Goal: Task Accomplishment & Management: Use online tool/utility

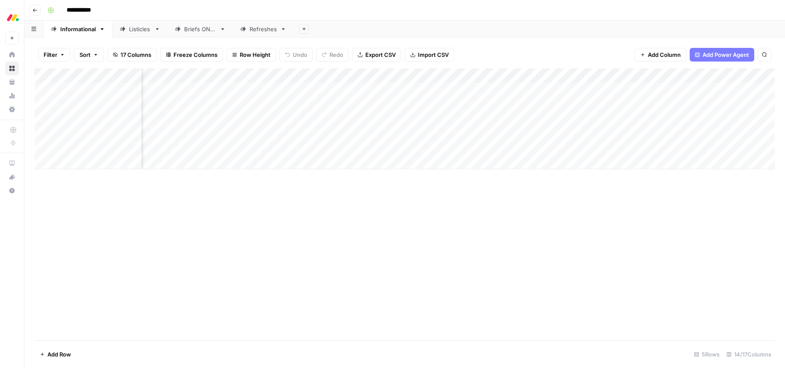
scroll to position [0, 543]
click at [555, 105] on div "Add Column" at bounding box center [405, 118] width 740 height 101
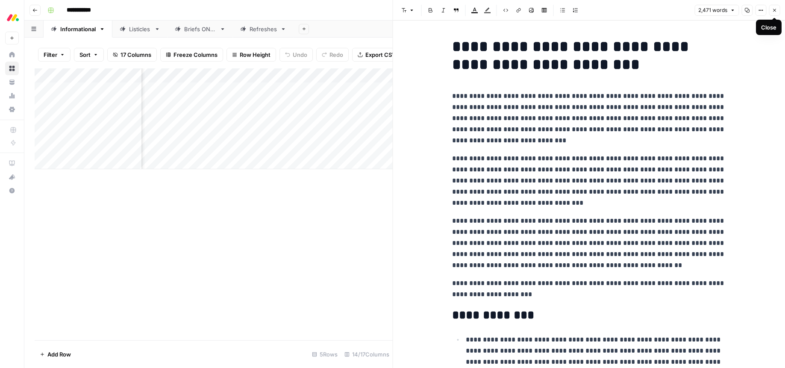
click at [772, 12] on icon "button" at bounding box center [774, 10] width 5 height 5
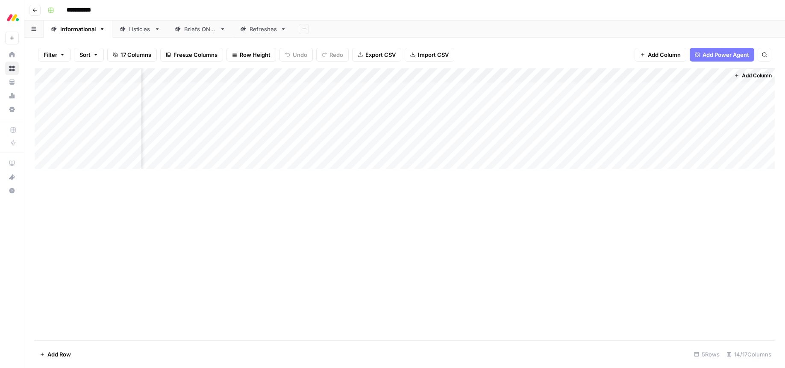
scroll to position [0, 533]
click at [489, 76] on div "Add Column" at bounding box center [405, 118] width 740 height 101
click at [498, 89] on div "Add Column" at bounding box center [405, 118] width 740 height 101
click at [489, 89] on div "Add Column" at bounding box center [405, 118] width 740 height 101
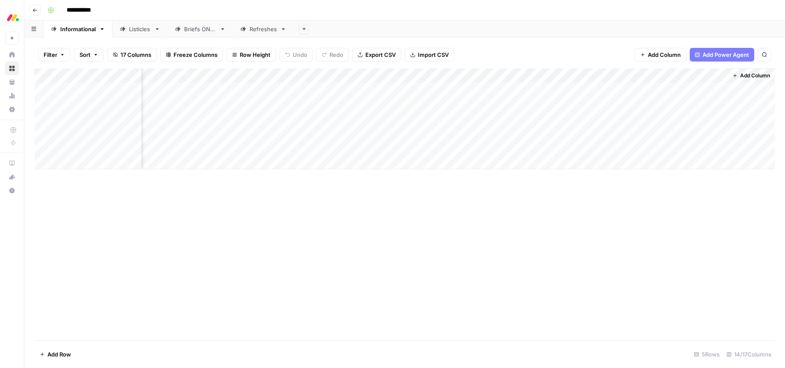
click at [474, 79] on div "Add Column" at bounding box center [405, 118] width 740 height 101
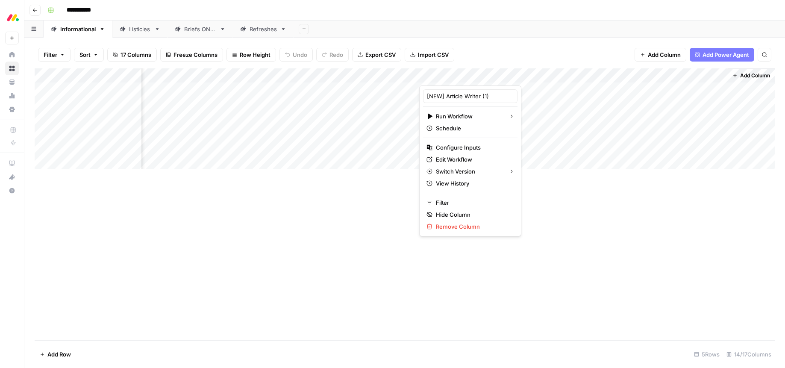
click at [535, 215] on div "Add Column" at bounding box center [405, 204] width 740 height 272
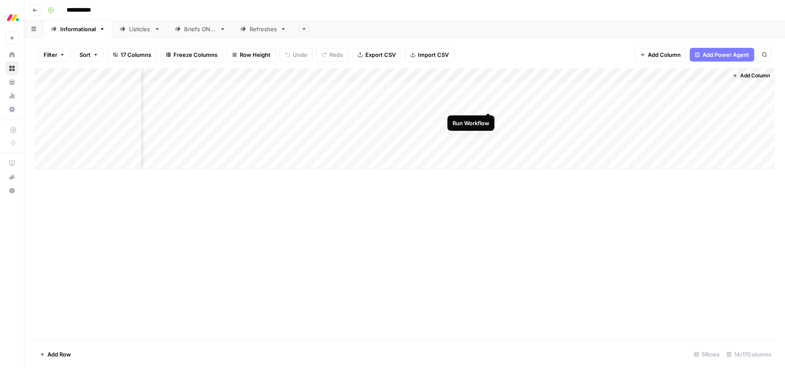
click at [486, 104] on div "Add Column" at bounding box center [405, 118] width 740 height 101
click at [487, 120] on div "Add Column" at bounding box center [405, 118] width 740 height 101
click at [447, 91] on div "Add Column" at bounding box center [405, 118] width 740 height 101
click at [463, 91] on div "Add Column" at bounding box center [405, 118] width 740 height 101
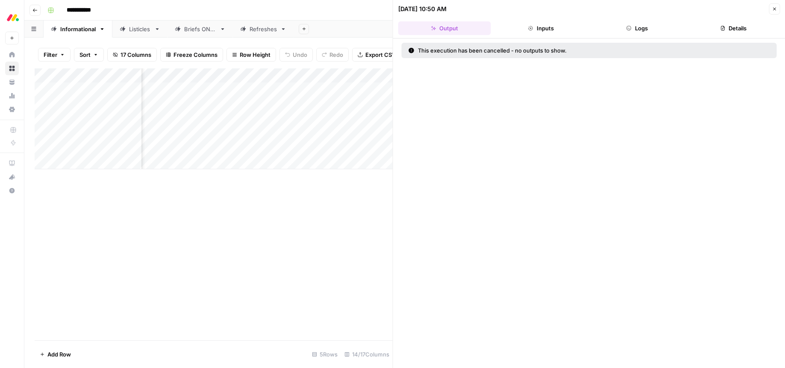
click at [775, 11] on icon "button" at bounding box center [774, 8] width 5 height 5
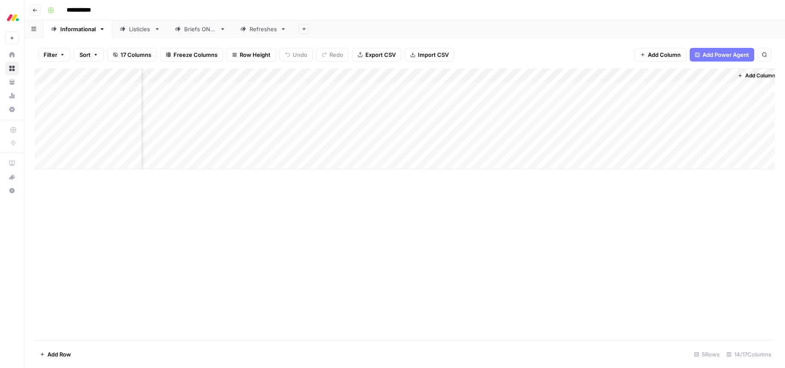
scroll to position [0, 533]
click at [488, 74] on div "Add Column" at bounding box center [405, 118] width 740 height 101
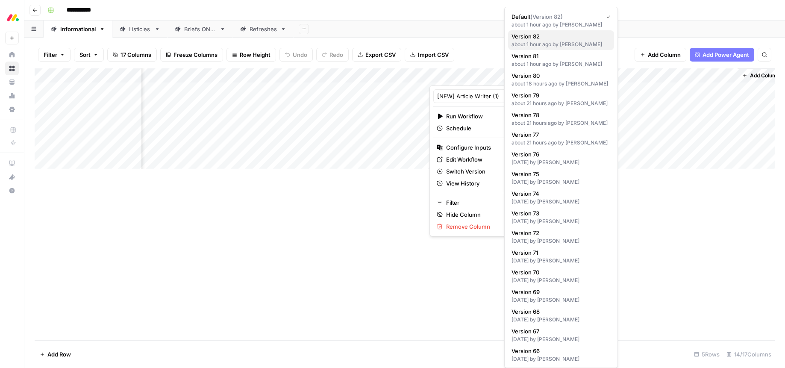
click at [556, 43] on div "about 1 hour ago by Victoria Landsmann" at bounding box center [561, 45] width 99 height 8
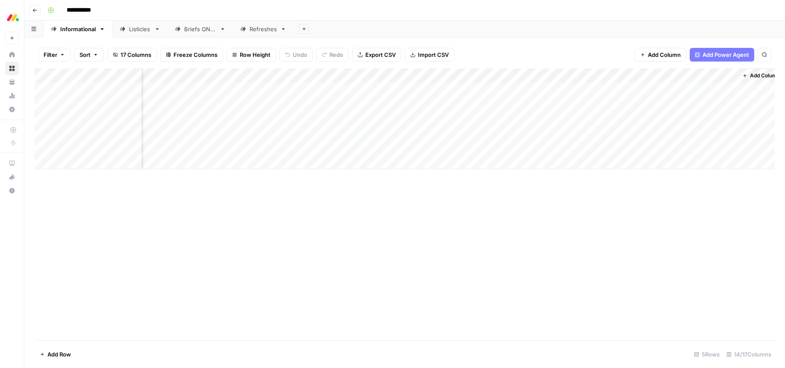
click at [459, 89] on div "Add Column" at bounding box center [405, 118] width 740 height 101
click at [474, 255] on div "Add Column" at bounding box center [405, 204] width 740 height 272
click at [565, 90] on div "Add Column" at bounding box center [405, 118] width 740 height 101
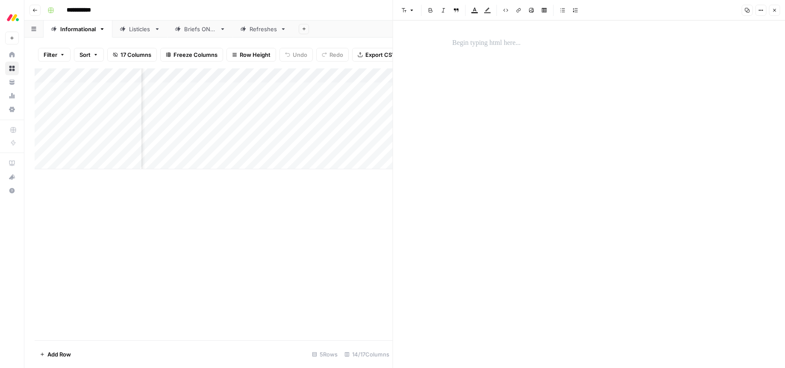
drag, startPoint x: 777, startPoint y: 11, endPoint x: 766, endPoint y: 19, distance: 13.2
click at [768, 25] on div "Font style Bold Italic Block quote Text color Highlight color Code block Link I…" at bounding box center [589, 184] width 393 height 368
click at [762, 12] on icon "button" at bounding box center [760, 10] width 5 height 5
click at [747, 12] on icon "button" at bounding box center [746, 10] width 5 height 5
click at [775, 10] on icon "button" at bounding box center [774, 10] width 5 height 5
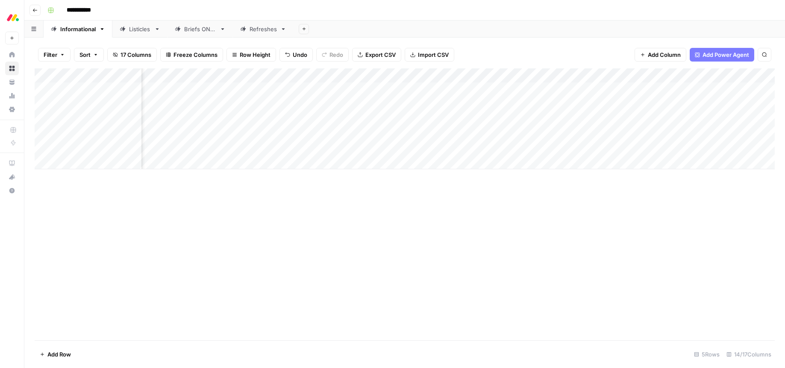
scroll to position [0, 543]
drag, startPoint x: 566, startPoint y: 104, endPoint x: 565, endPoint y: 109, distance: 5.6
click at [566, 104] on div "Add Column" at bounding box center [405, 118] width 740 height 101
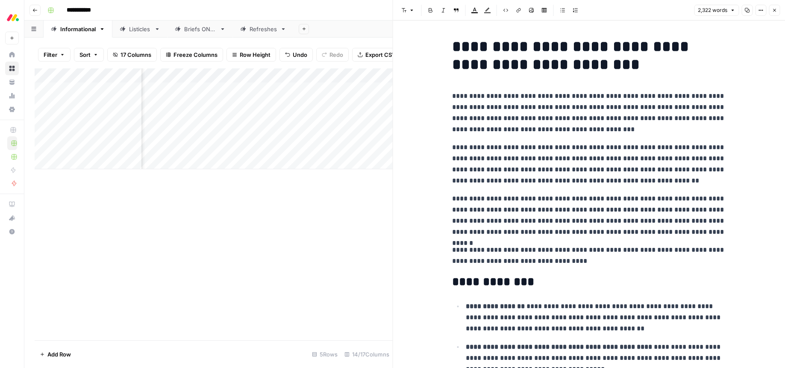
click at [528, 46] on h1 "**********" at bounding box center [589, 56] width 274 height 36
drag, startPoint x: 514, startPoint y: 46, endPoint x: 456, endPoint y: 47, distance: 58.6
click at [456, 47] on h1 "**********" at bounding box center [589, 56] width 274 height 36
click at [557, 208] on p "**********" at bounding box center [589, 215] width 274 height 44
click at [489, 119] on p "**********" at bounding box center [589, 113] width 274 height 44
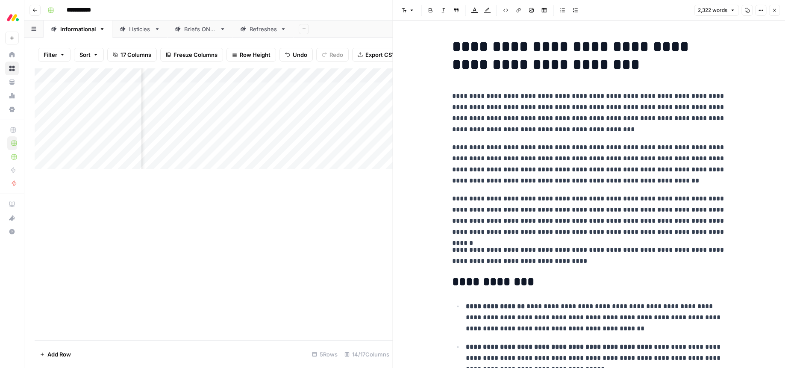
click at [690, 95] on p "**********" at bounding box center [589, 113] width 274 height 44
drag, startPoint x: 690, startPoint y: 95, endPoint x: 733, endPoint y: 107, distance: 44.8
click at [690, 95] on p "**********" at bounding box center [589, 113] width 274 height 44
click at [521, 115] on p "**********" at bounding box center [589, 113] width 274 height 44
click at [580, 128] on p "**********" at bounding box center [589, 113] width 274 height 44
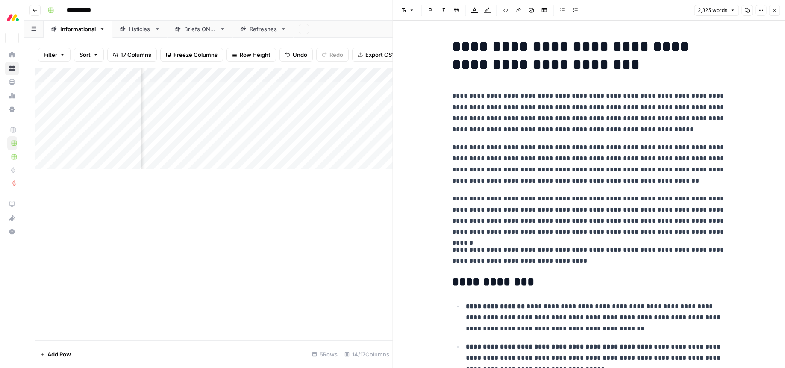
click at [497, 146] on p "**********" at bounding box center [589, 164] width 274 height 44
click at [656, 146] on p "**********" at bounding box center [589, 164] width 274 height 44
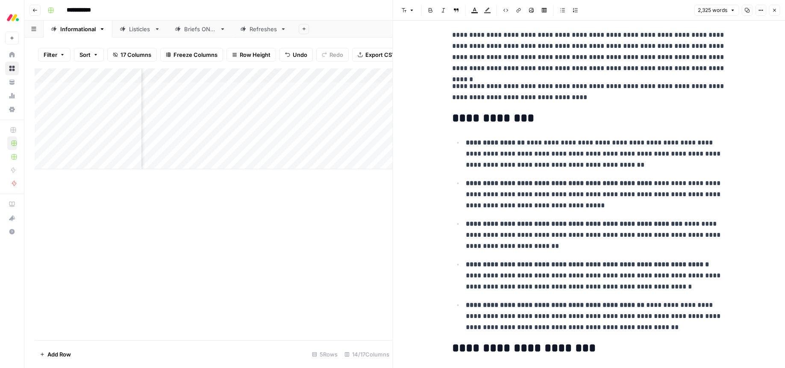
scroll to position [167, 0]
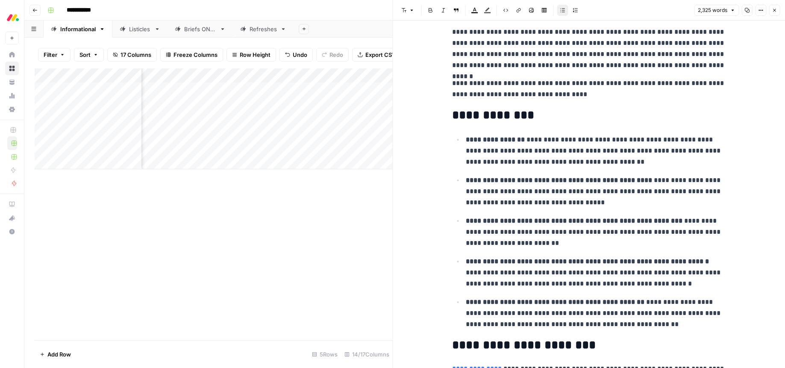
click at [606, 141] on p "**********" at bounding box center [596, 150] width 260 height 33
click at [614, 150] on p "**********" at bounding box center [596, 150] width 260 height 33
click at [615, 150] on p "**********" at bounding box center [596, 150] width 260 height 33
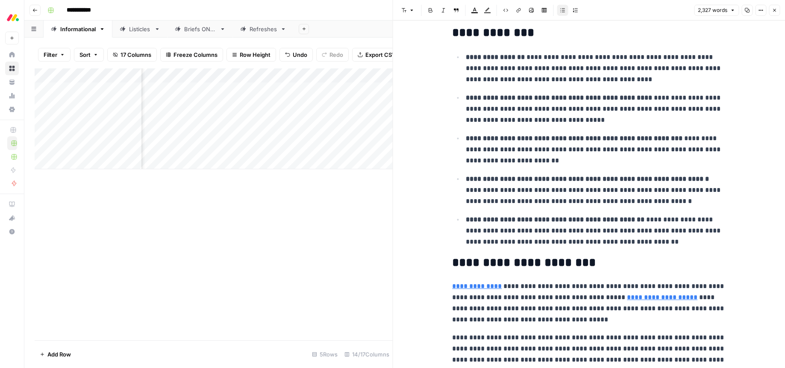
scroll to position [261, 0]
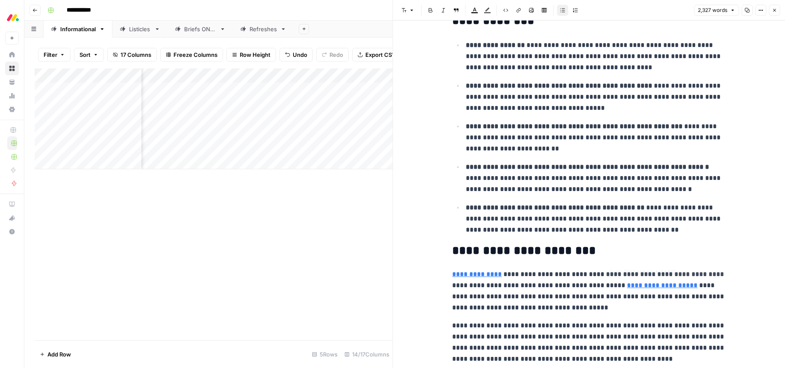
type input "https://monday.com/blog/rnd/the-different-types-of-scrum-meetings-for-beginners/"
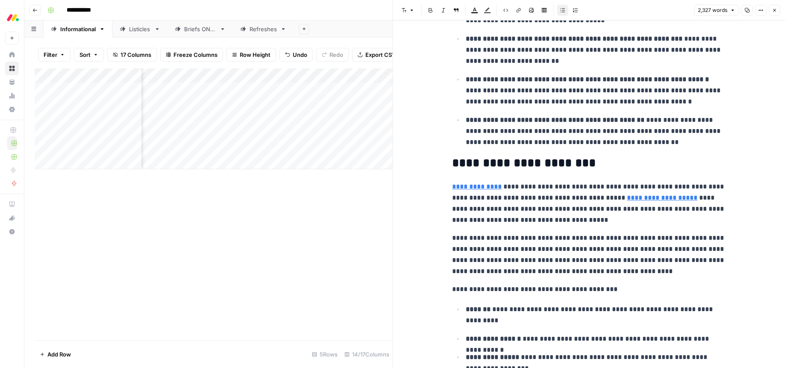
scroll to position [394, 0]
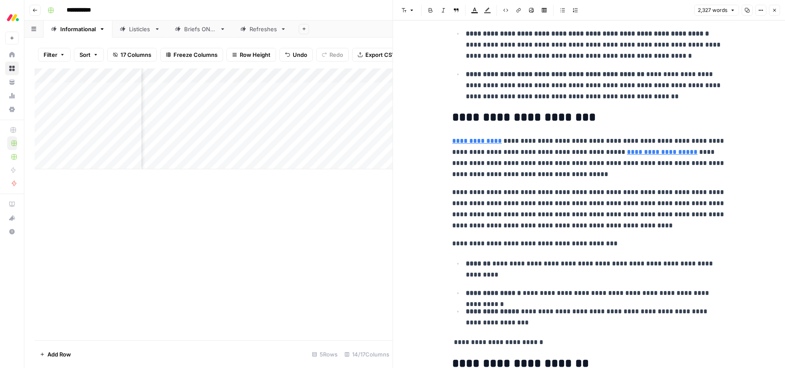
click at [509, 117] on h2 "**********" at bounding box center [589, 118] width 274 height 14
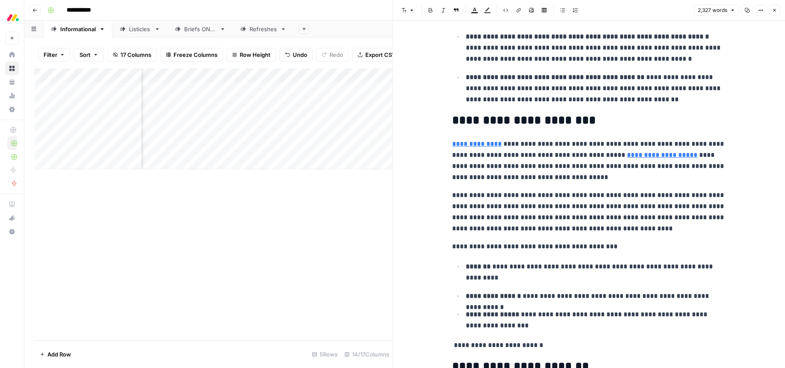
click at [659, 156] on link "**********" at bounding box center [662, 155] width 71 height 6
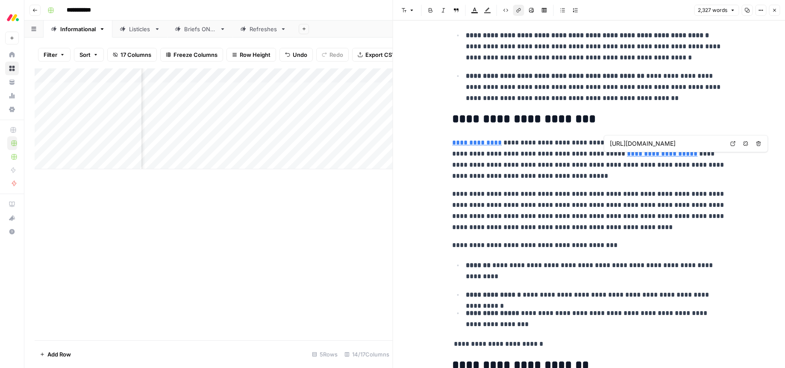
scroll to position [390, 0]
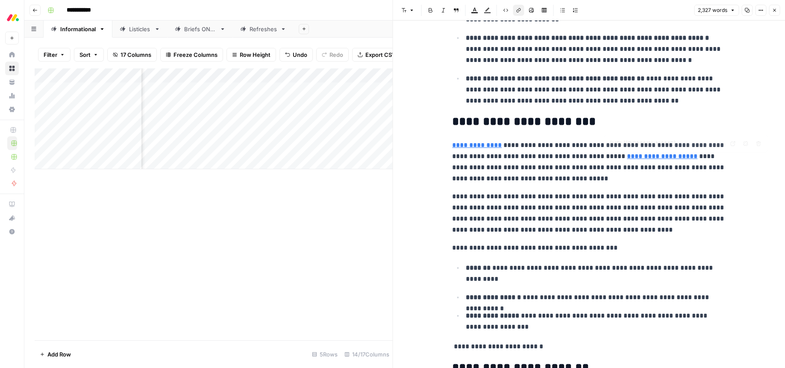
click at [627, 157] on link "**********" at bounding box center [662, 156] width 71 height 6
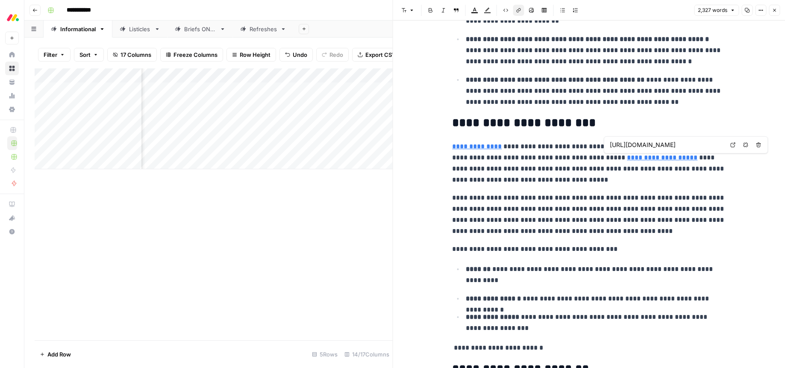
scroll to position [386, 0]
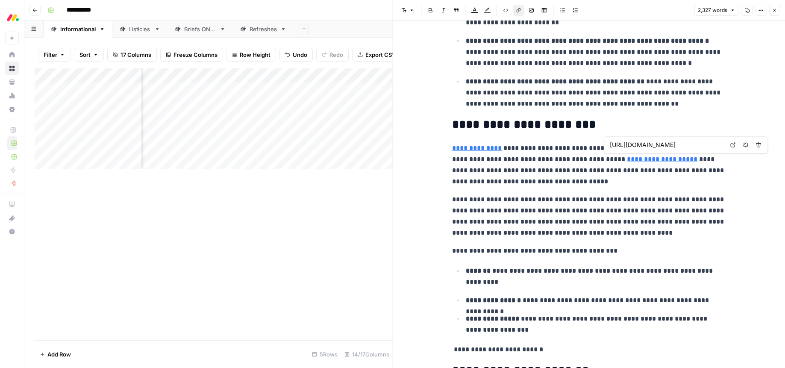
click at [627, 157] on link "**********" at bounding box center [662, 159] width 71 height 6
click at [627, 157] on link "**********" at bounding box center [662, 160] width 71 height 6
click at [638, 147] on input "https://dl.acm.org/doi/10.1145/3571849" at bounding box center [667, 147] width 114 height 9
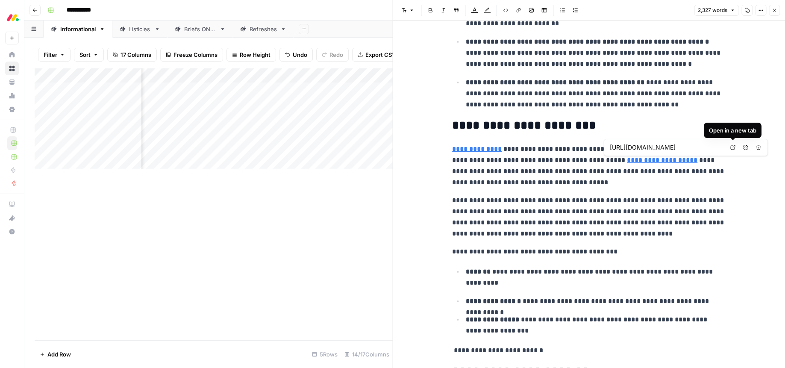
click at [733, 147] on body "**********" at bounding box center [392, 184] width 785 height 368
click at [665, 162] on link "**********" at bounding box center [662, 160] width 71 height 6
click at [734, 148] on icon at bounding box center [732, 147] width 5 height 5
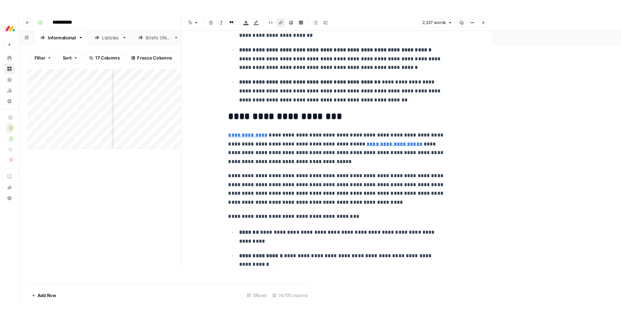
scroll to position [383, 0]
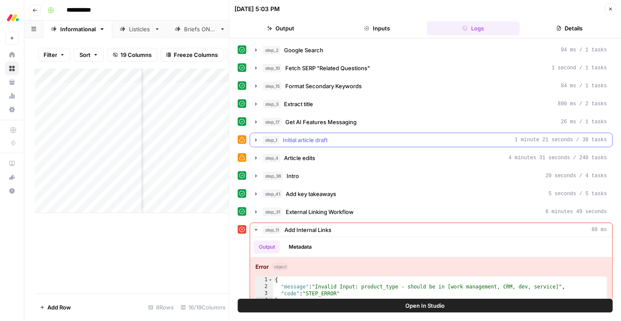
scroll to position [0, 383]
click at [612, 8] on icon "button" at bounding box center [610, 8] width 5 height 5
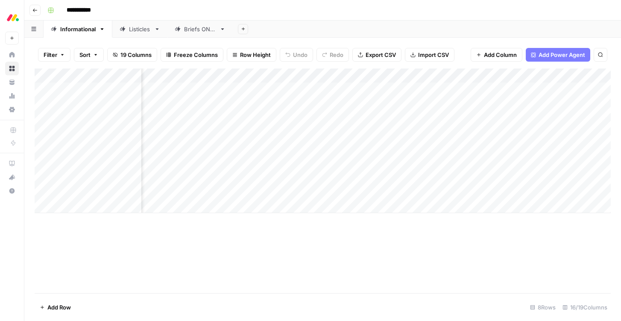
scroll to position [0, 534]
click at [425, 177] on div "Add Column" at bounding box center [323, 140] width 577 height 144
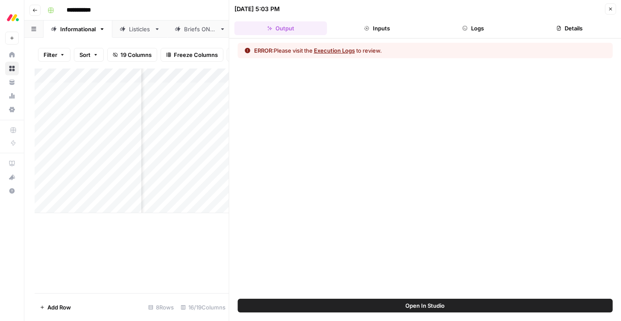
click at [480, 29] on button "Logs" at bounding box center [473, 28] width 93 height 14
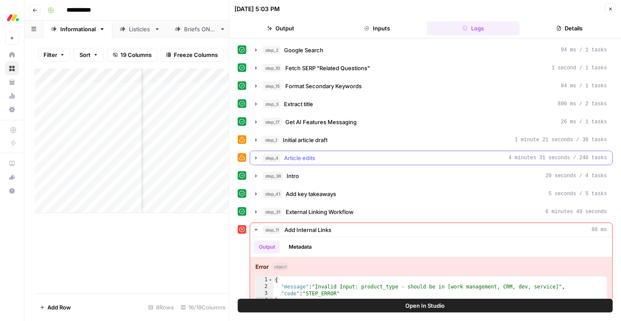
scroll to position [15, 0]
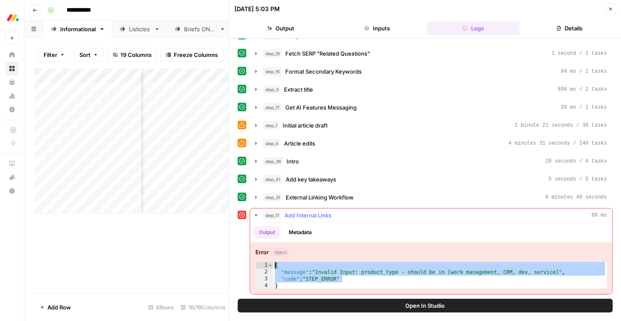
drag, startPoint x: 353, startPoint y: 280, endPoint x: 258, endPoint y: 252, distance: 98.9
click at [258, 252] on div "**********" at bounding box center [431, 267] width 362 height 51
type textarea "**********"
click at [433, 305] on span "Open In Studio" at bounding box center [425, 305] width 39 height 9
click at [612, 9] on icon "button" at bounding box center [610, 8] width 5 height 5
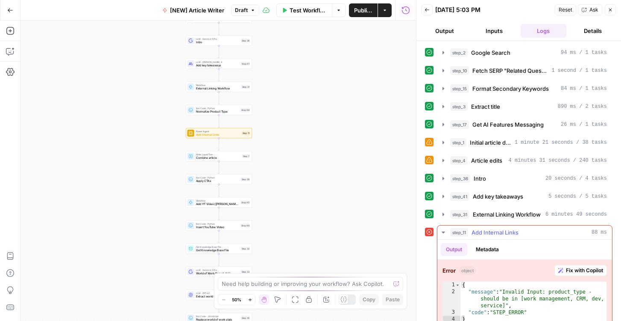
scroll to position [11, 0]
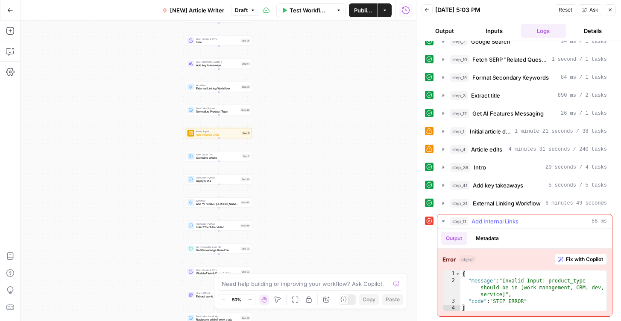
click at [577, 260] on span "Fix with Copilot" at bounding box center [584, 259] width 37 height 8
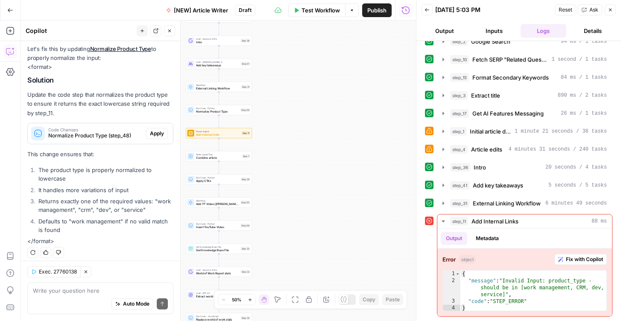
scroll to position [158, 0]
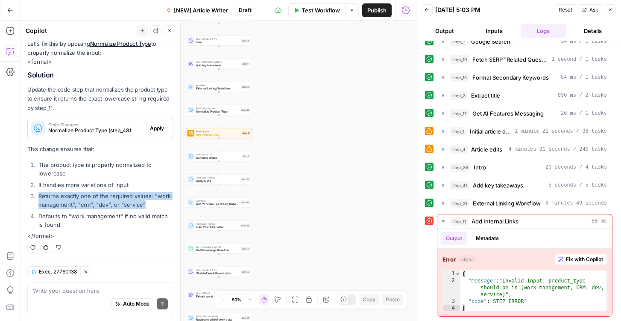
drag, startPoint x: 37, startPoint y: 194, endPoint x: 151, endPoint y: 207, distance: 114.4
click at [151, 207] on li "Returns exactly one of the required values: "work management", "crm", "dev", or…" at bounding box center [104, 199] width 137 height 17
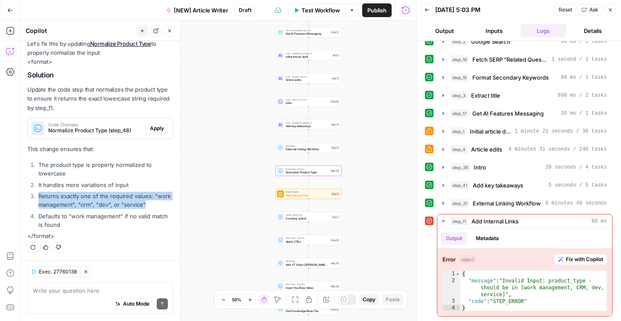
click at [160, 128] on span "Apply" at bounding box center [157, 128] width 14 height 8
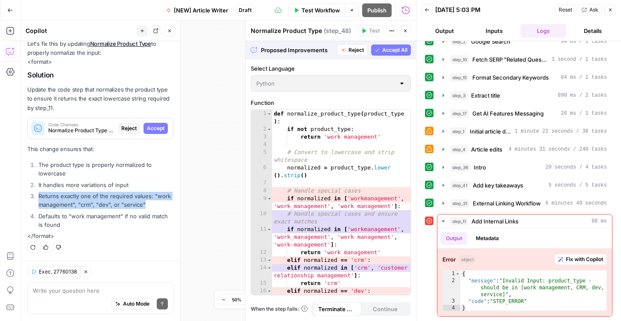
click at [395, 52] on span "Accept All" at bounding box center [395, 50] width 25 height 8
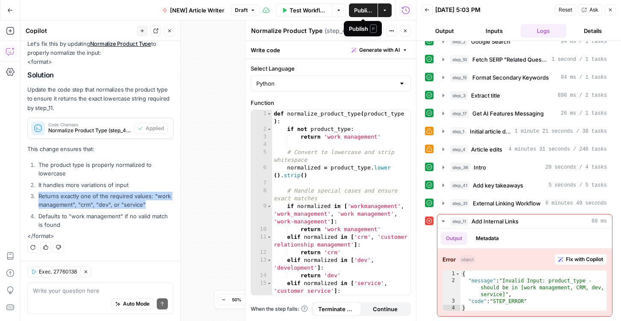
click at [364, 9] on span "Publish" at bounding box center [363, 10] width 18 height 9
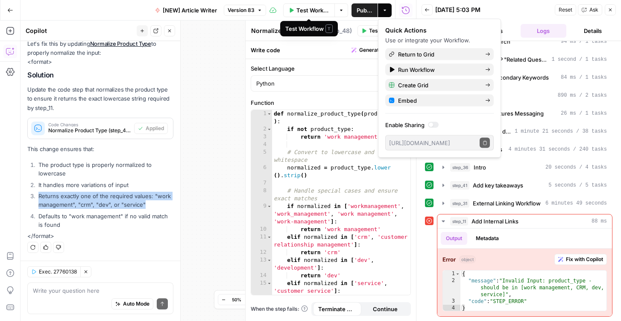
click at [319, 12] on span "Test Workflow" at bounding box center [313, 10] width 33 height 9
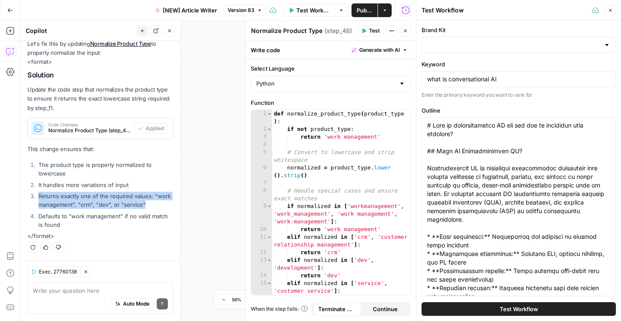
type input "monday CRM"
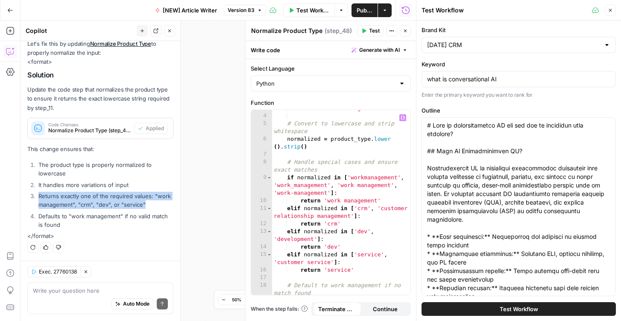
scroll to position [41, 0]
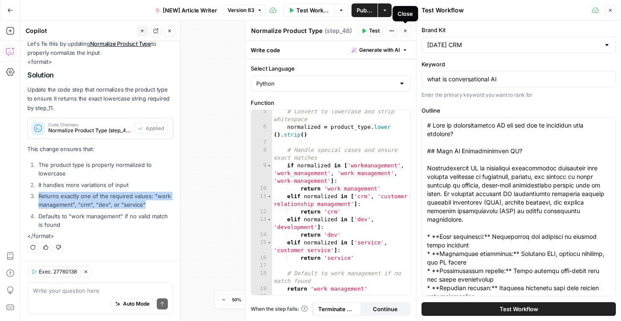
click at [403, 31] on icon "button" at bounding box center [405, 30] width 5 height 5
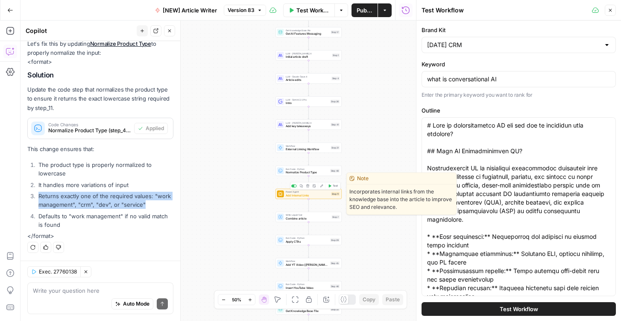
click at [336, 186] on span "Test" at bounding box center [335, 186] width 5 height 4
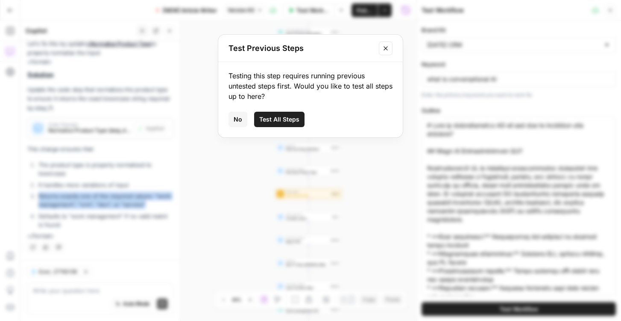
click at [288, 121] on span "Test All Steps" at bounding box center [279, 119] width 40 height 9
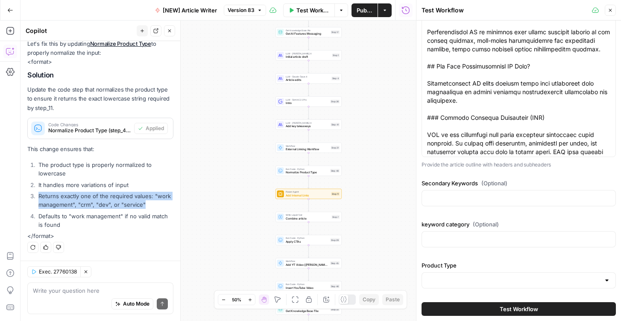
scroll to position [140, 0]
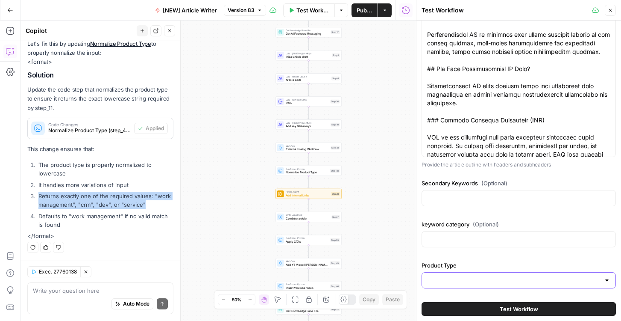
click at [433, 283] on input "Product Type" at bounding box center [513, 280] width 173 height 9
click at [441, 283] on input "Product Type" at bounding box center [513, 280] width 173 height 9
click at [447, 235] on span "CRM" at bounding box center [517, 234] width 177 height 9
type input "CRM"
click at [512, 309] on span "Test Workflow" at bounding box center [519, 308] width 38 height 9
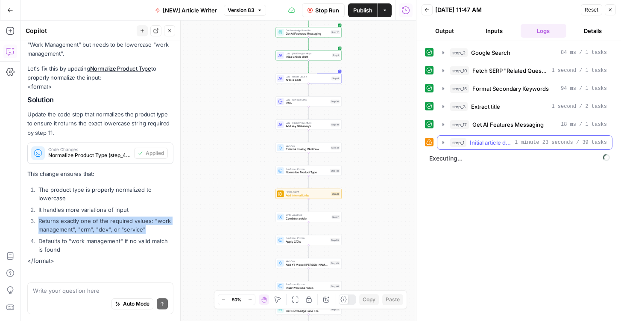
scroll to position [171, 0]
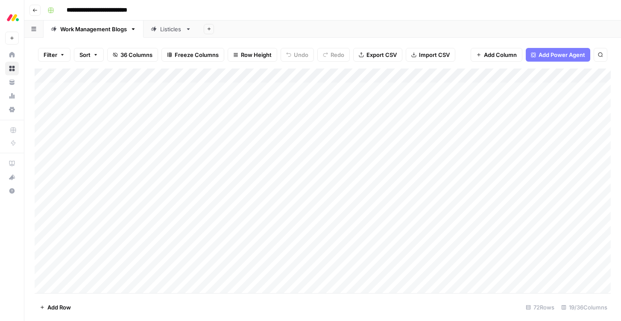
click at [158, 28] on div "Listicles" at bounding box center [166, 29] width 31 height 9
click at [402, 89] on div "Add Column" at bounding box center [323, 180] width 577 height 224
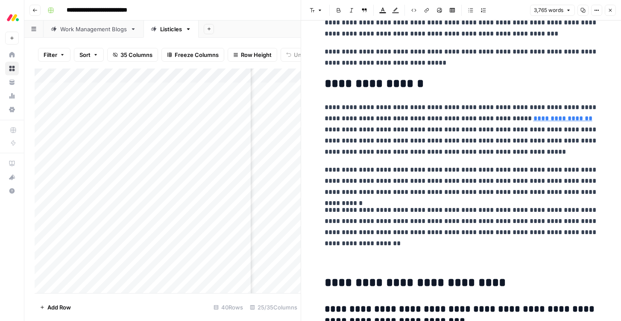
scroll to position [8051, 0]
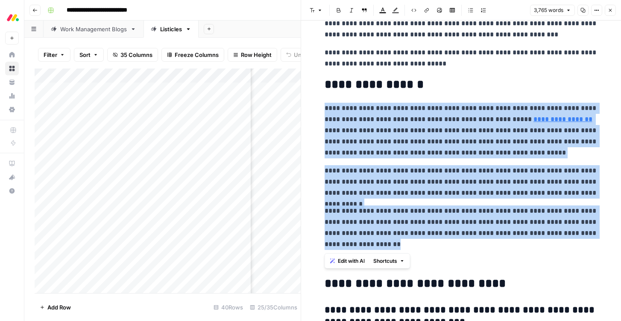
drag, startPoint x: 324, startPoint y: 106, endPoint x: 412, endPoint y: 245, distance: 164.4
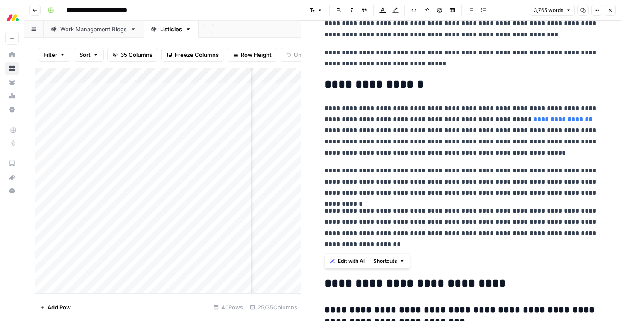
click at [457, 187] on p "**********" at bounding box center [462, 181] width 274 height 33
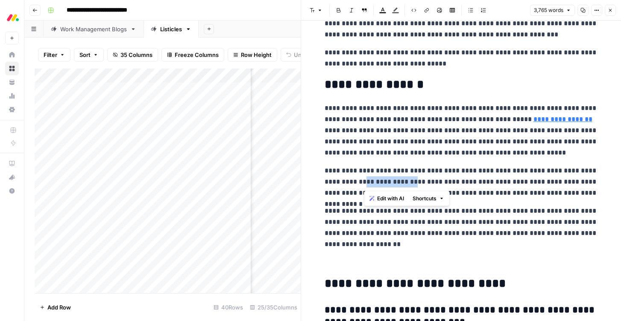
drag, startPoint x: 389, startPoint y: 183, endPoint x: 348, endPoint y: 180, distance: 41.1
click at [348, 180] on p "**********" at bounding box center [462, 181] width 274 height 33
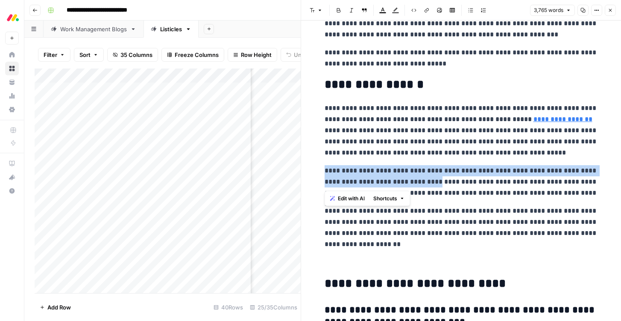
drag, startPoint x: 412, startPoint y: 181, endPoint x: 318, endPoint y: 162, distance: 95.4
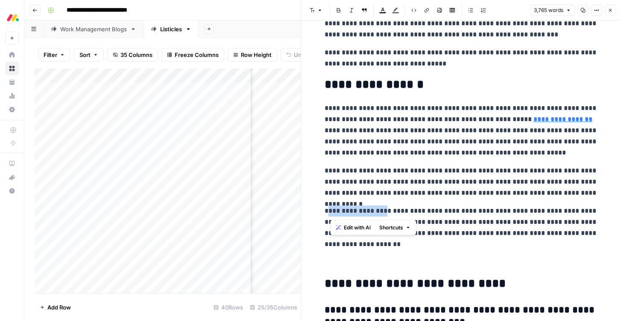
drag, startPoint x: 330, startPoint y: 215, endPoint x: 390, endPoint y: 215, distance: 60.3
click at [390, 215] on p "**********" at bounding box center [462, 227] width 274 height 44
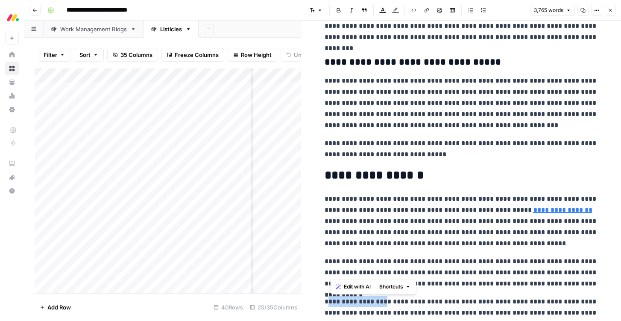
scroll to position [7959, 0]
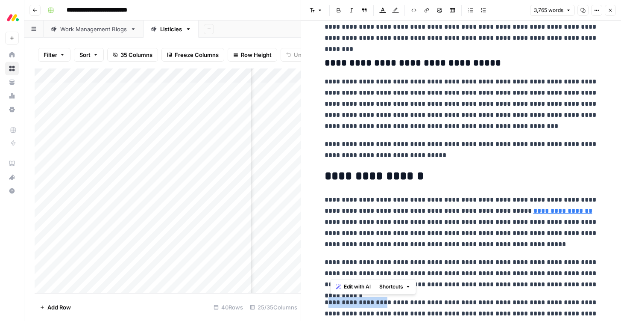
click at [611, 10] on icon "button" at bounding box center [610, 10] width 3 height 3
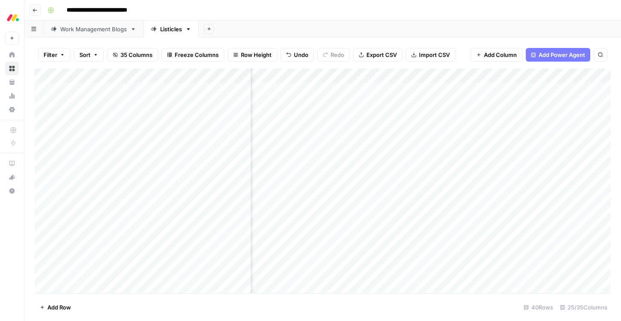
scroll to position [0, 1125]
click at [88, 29] on div "Work Management Blogs" at bounding box center [93, 29] width 67 height 9
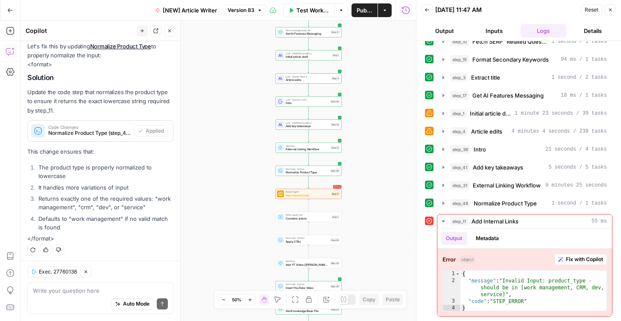
scroll to position [171, 0]
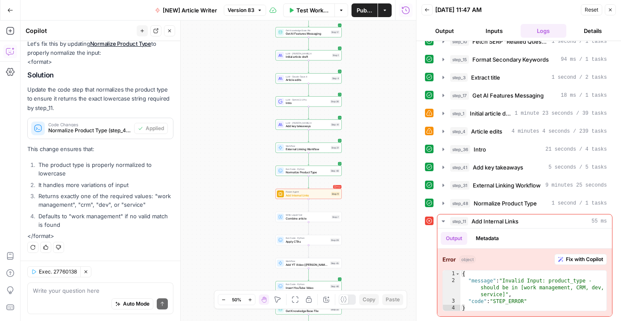
drag, startPoint x: 147, startPoint y: 205, endPoint x: 39, endPoint y: 194, distance: 108.7
click at [39, 194] on li "Returns exactly one of the required values: "work management", "crm", "dev", or…" at bounding box center [104, 199] width 137 height 17
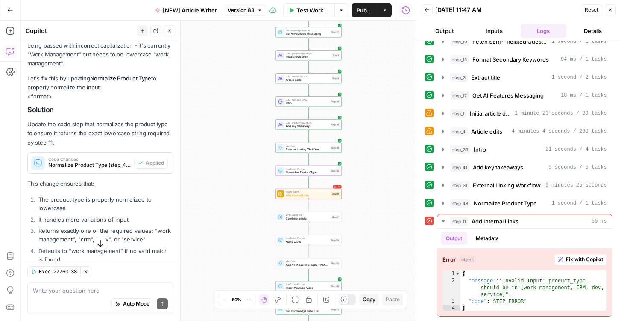
scroll to position [141, 0]
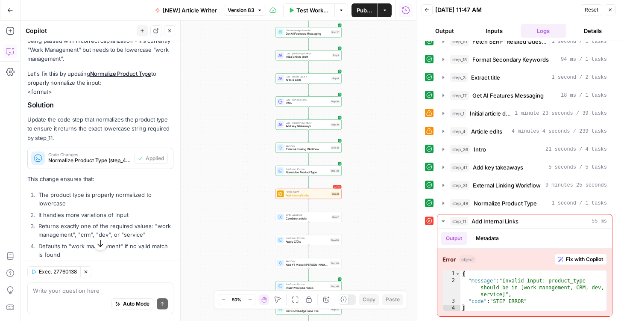
drag, startPoint x: 85, startPoint y: 203, endPoint x: 39, endPoint y: 193, distance: 47.4
click at [39, 192] on li "The product type is properly normalized to lowercase" at bounding box center [104, 198] width 137 height 17
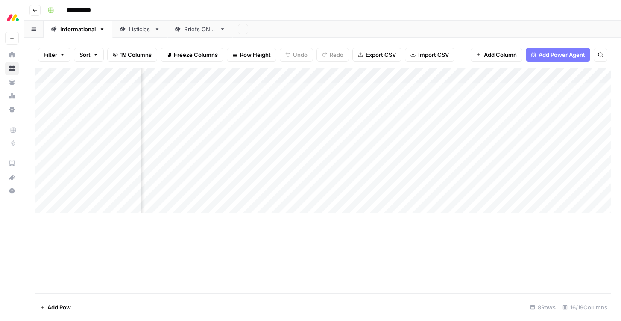
scroll to position [0, 651]
click at [306, 76] on div "Add Column" at bounding box center [323, 140] width 577 height 144
click at [341, 35] on div "Add Sheet" at bounding box center [427, 29] width 388 height 17
click at [306, 103] on div "Add Column" at bounding box center [323, 140] width 577 height 144
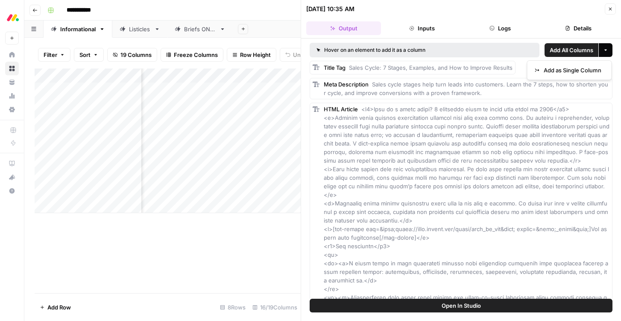
click at [605, 51] on icon "button" at bounding box center [605, 49] width 5 height 5
click at [567, 51] on span "Add All Columns" at bounding box center [572, 50] width 44 height 9
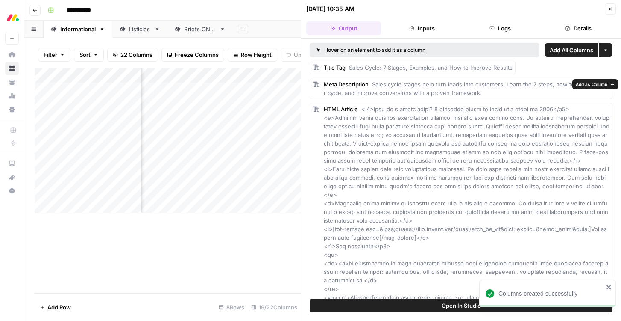
scroll to position [0, 1048]
click at [611, 9] on icon "button" at bounding box center [610, 9] width 3 height 3
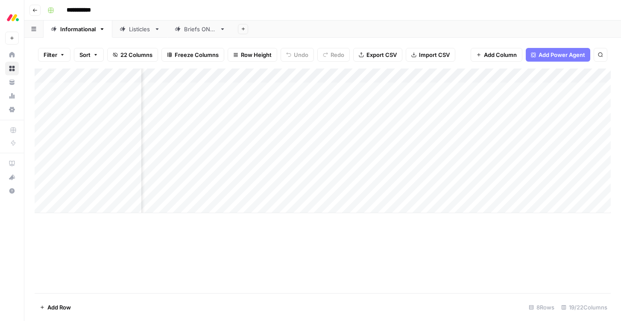
scroll to position [0, 785]
click at [416, 74] on div "Add Column" at bounding box center [323, 140] width 577 height 144
click at [369, 145] on span "Hide Column" at bounding box center [399, 147] width 75 height 9
click at [415, 75] on div "Add Column" at bounding box center [323, 140] width 577 height 144
click at [319, 229] on div "Add Column" at bounding box center [323, 180] width 577 height 224
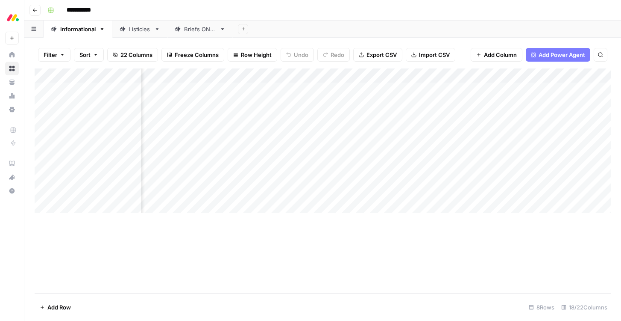
click at [417, 76] on div "Add Column" at bounding box center [323, 140] width 577 height 144
click at [317, 218] on div "Add Column" at bounding box center [323, 180] width 577 height 224
click at [389, 72] on div "Add Column" at bounding box center [323, 140] width 577 height 144
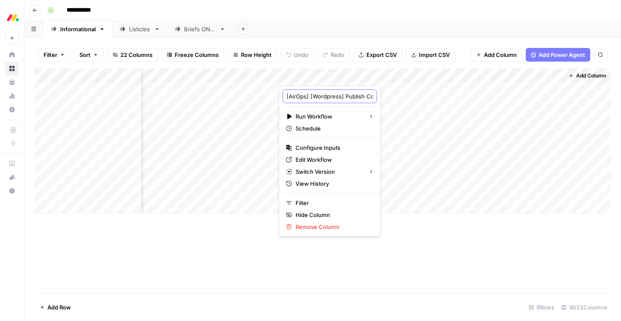
drag, startPoint x: 344, startPoint y: 98, endPoint x: 282, endPoint y: 93, distance: 61.3
click at [283, 93] on div "[AirOps] [Wordpress] Publish Cornerstone Post" at bounding box center [330, 96] width 94 height 14
click at [330, 95] on input "Publish Cornerstone Post" at bounding box center [330, 96] width 87 height 9
type input "Publish Post"
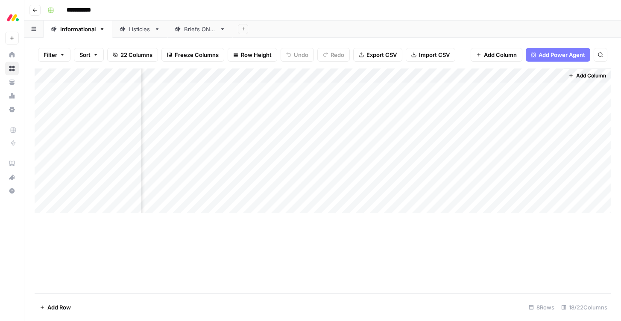
click at [391, 75] on div "Add Column" at bounding box center [323, 140] width 577 height 144
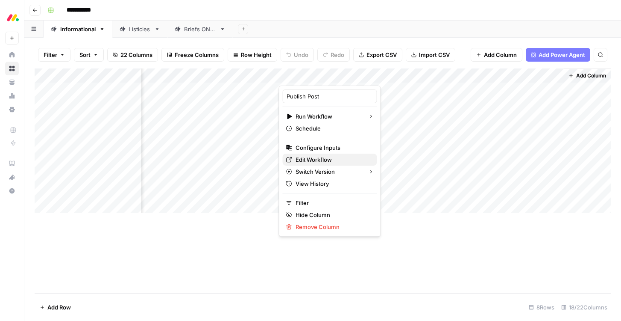
click at [300, 162] on span "Edit Workflow" at bounding box center [333, 159] width 75 height 9
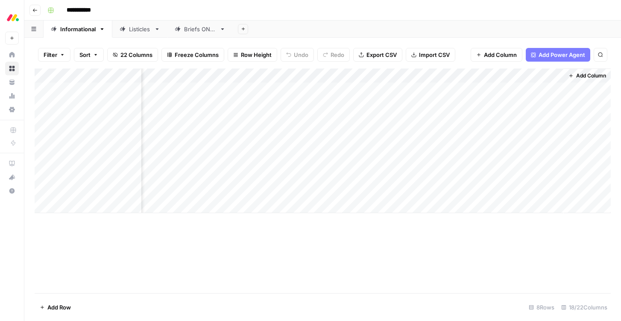
click at [392, 74] on div "Add Column" at bounding box center [323, 140] width 577 height 144
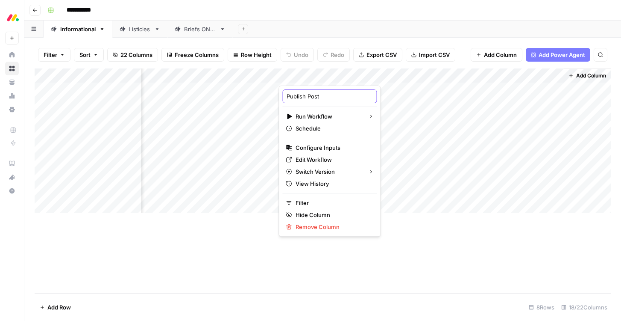
click at [325, 98] on input "Publish Post" at bounding box center [330, 96] width 87 height 9
type input "Publish Post to WP"
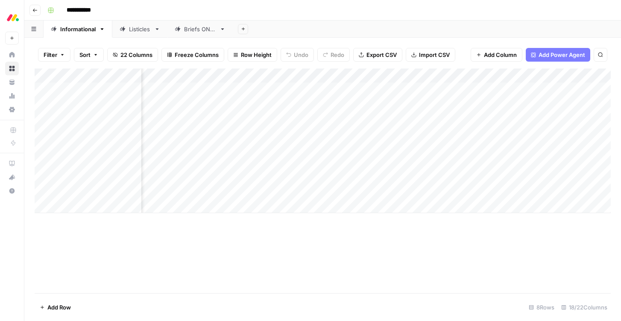
scroll to position [0, 621]
click at [337, 103] on div "Add Column" at bounding box center [323, 140] width 577 height 144
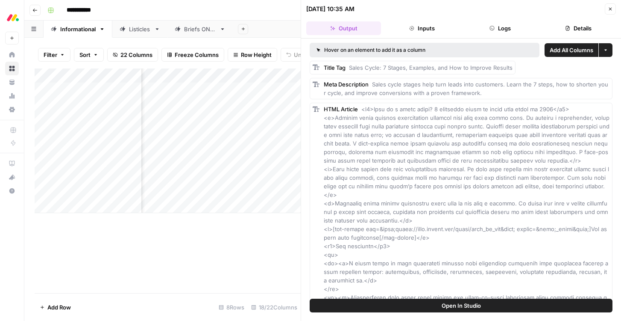
click at [581, 28] on button "Details" at bounding box center [578, 28] width 75 height 14
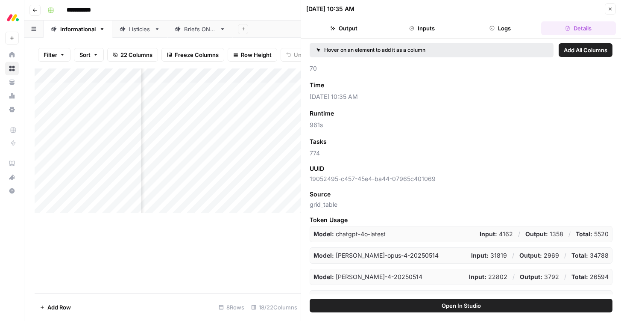
scroll to position [18, 0]
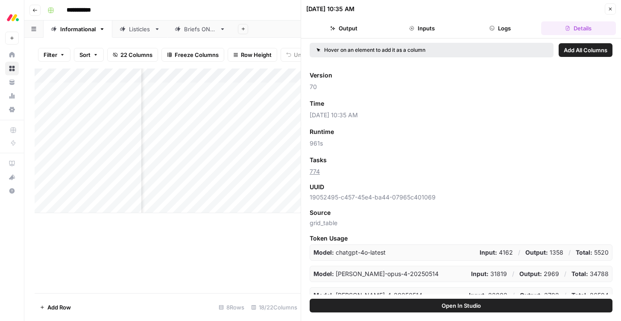
click at [354, 104] on span "Add as Column" at bounding box center [349, 104] width 37 height 8
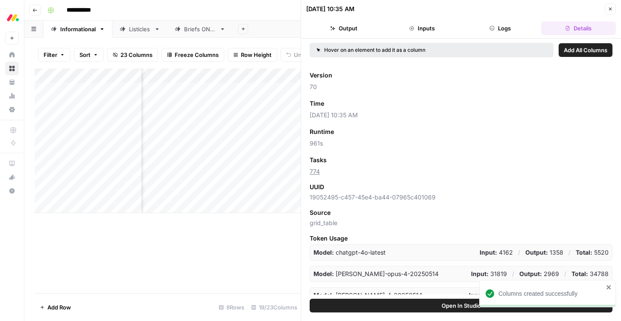
scroll to position [0, 1048]
click at [612, 7] on icon "button" at bounding box center [610, 8] width 5 height 5
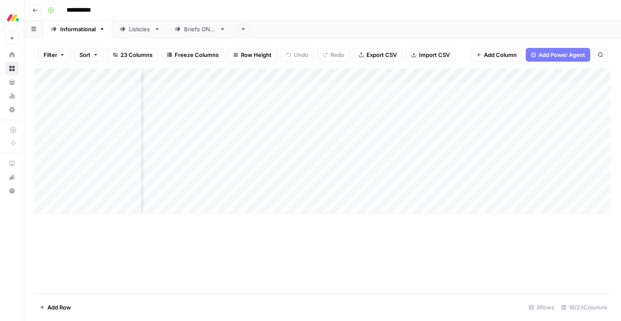
scroll to position [0, 861]
click at [417, 77] on div "Add Column" at bounding box center [323, 140] width 577 height 144
drag, startPoint x: 400, startPoint y: 100, endPoint x: 390, endPoint y: 95, distance: 11.3
click at [390, 95] on input "HTML Article (1)" at bounding box center [397, 96] width 87 height 9
type input "HTML Article for Edit"
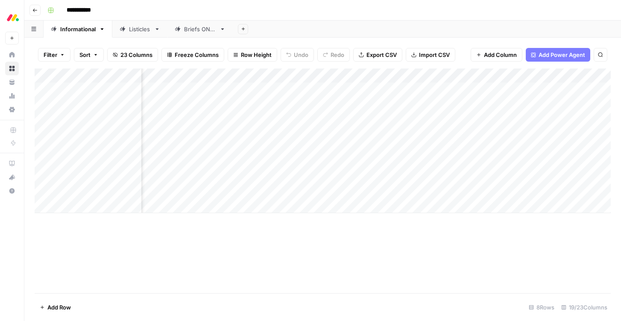
click at [403, 234] on div "Add Column" at bounding box center [323, 180] width 577 height 224
click at [413, 173] on div "Add Column" at bounding box center [323, 140] width 577 height 144
click at [411, 178] on div "Add Column" at bounding box center [323, 140] width 577 height 144
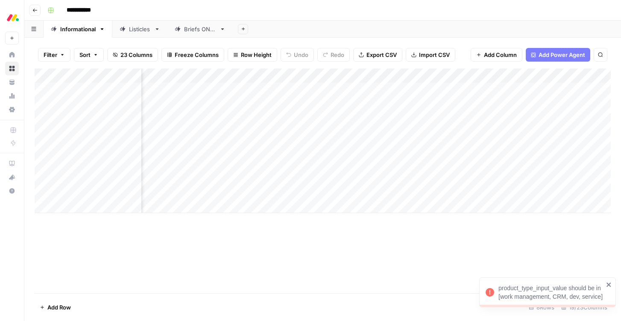
click at [566, 297] on div "product_type_input_value should be in [work management, CRM, dev, service]" at bounding box center [551, 291] width 105 height 17
click at [155, 177] on div "Add Column" at bounding box center [323, 140] width 577 height 144
click at [186, 175] on div "Add Column" at bounding box center [323, 140] width 577 height 144
click at [287, 249] on div "Add Column" at bounding box center [323, 180] width 577 height 224
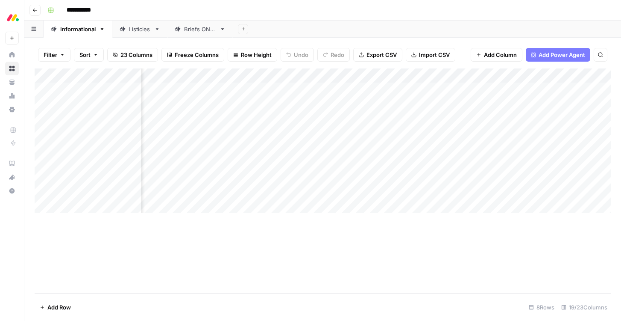
scroll to position [0, 526]
click at [432, 77] on div "Add Column" at bounding box center [323, 140] width 577 height 144
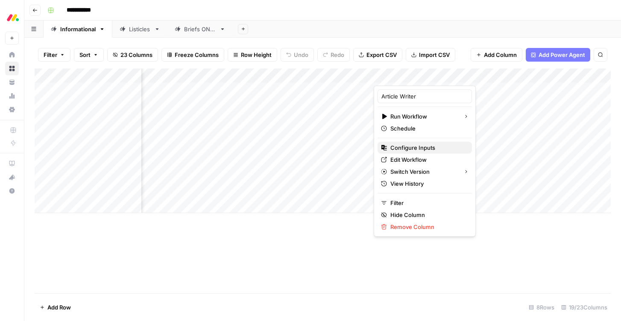
click at [421, 150] on span "Configure Inputs" at bounding box center [428, 147] width 75 height 9
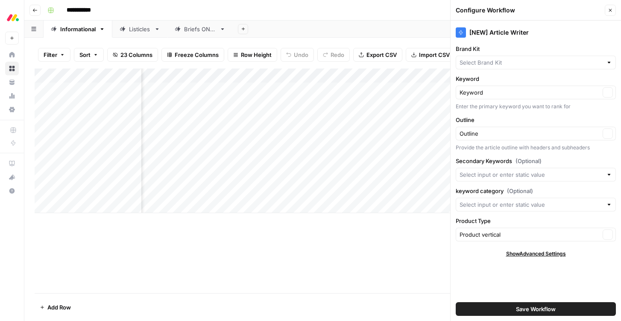
type input "[DATE] CRM"
click at [495, 236] on input "Product Type" at bounding box center [530, 234] width 141 height 9
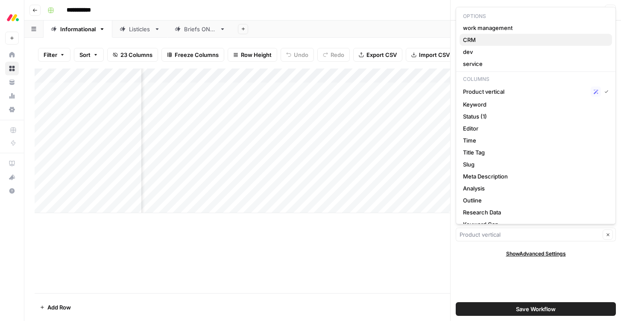
click at [473, 39] on span "CRM" at bounding box center [534, 39] width 142 height 9
type input "CRM"
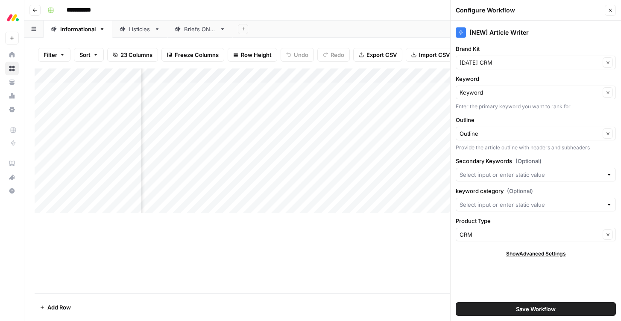
click at [548, 306] on span "Save Workflow" at bounding box center [536, 308] width 40 height 9
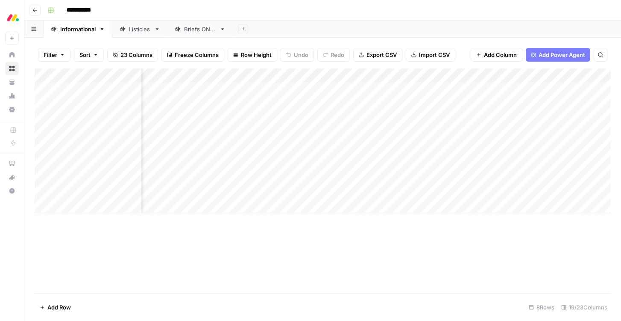
click at [433, 77] on div "Add Column" at bounding box center [323, 140] width 577 height 144
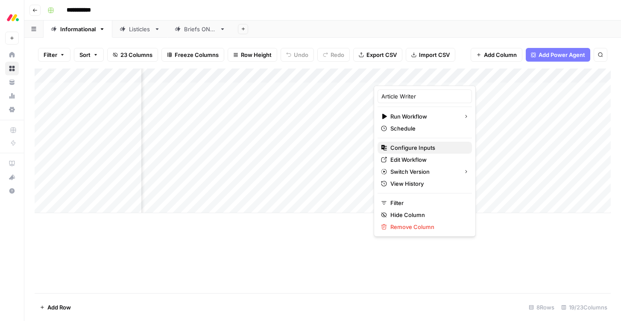
click at [417, 146] on span "Configure Inputs" at bounding box center [428, 147] width 75 height 9
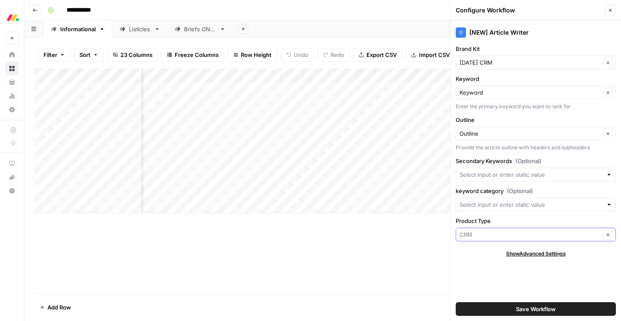
click at [490, 234] on input "Product Type" at bounding box center [530, 234] width 141 height 9
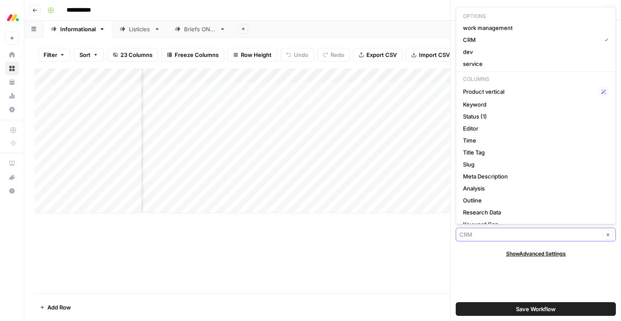
click at [490, 234] on input "Product Type" at bounding box center [530, 234] width 141 height 9
click at [474, 39] on span "CRM" at bounding box center [530, 39] width 135 height 9
type input "CRM"
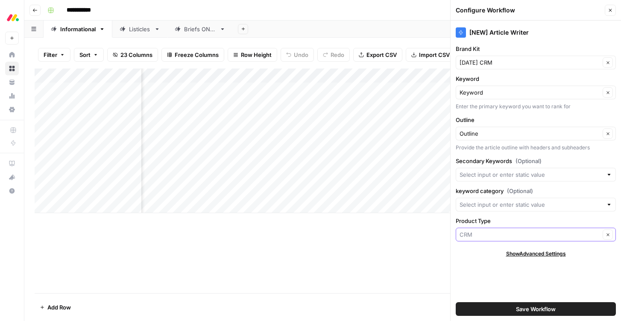
drag, startPoint x: 480, startPoint y: 233, endPoint x: 447, endPoint y: 235, distance: 33.4
click at [447, 235] on div "**********" at bounding box center [322, 160] width 597 height 321
type input "CRM"
click at [612, 232] on button "Clear" at bounding box center [608, 234] width 10 height 10
click at [609, 232] on icon "button" at bounding box center [608, 234] width 5 height 5
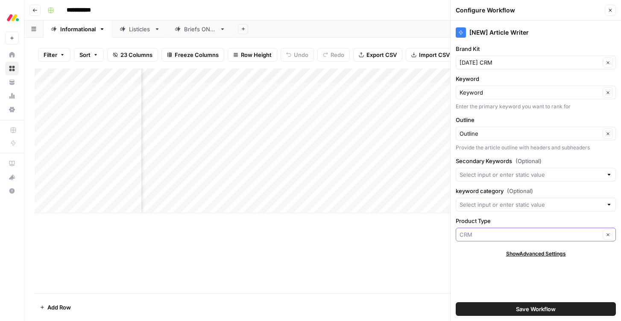
drag, startPoint x: 477, startPoint y: 235, endPoint x: 440, endPoint y: 235, distance: 37.6
click at [440, 235] on div "**********" at bounding box center [322, 160] width 597 height 321
click at [480, 237] on input "Product Type" at bounding box center [530, 234] width 141 height 9
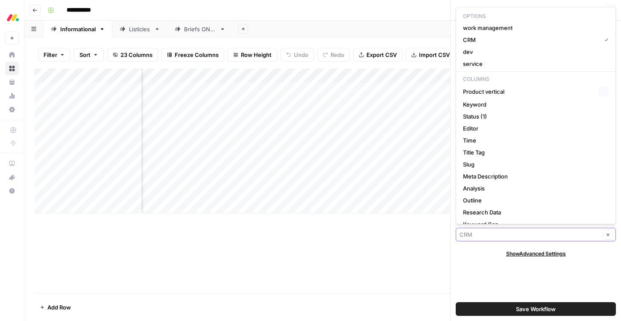
click at [480, 237] on input "Product Type" at bounding box center [530, 234] width 141 height 9
click at [492, 90] on span "Product vertical" at bounding box center [529, 91] width 132 height 9
type input "Product vertical"
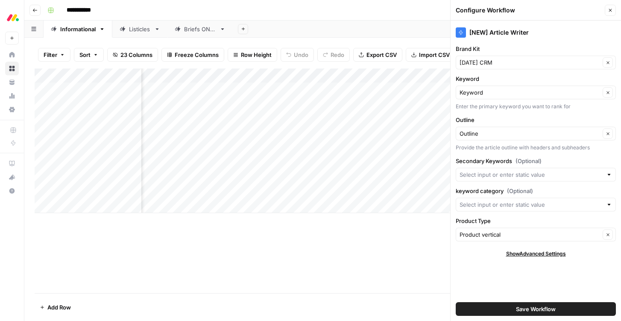
click at [528, 311] on span "Save Workflow" at bounding box center [536, 308] width 40 height 9
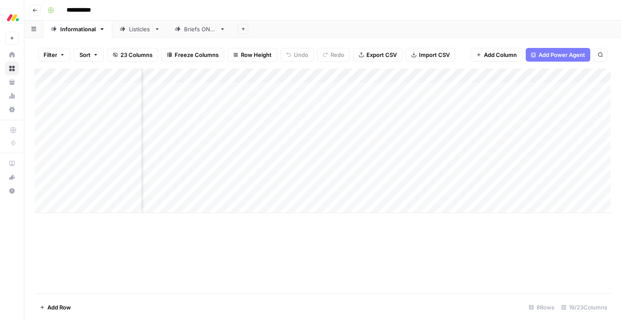
scroll to position [0, 496]
click at [527, 76] on div "Add Column" at bounding box center [323, 140] width 577 height 144
click at [510, 96] on input "Time (1)" at bounding box center [531, 96] width 87 height 9
type input "Time"
click at [523, 77] on div "Add Column" at bounding box center [323, 140] width 577 height 144
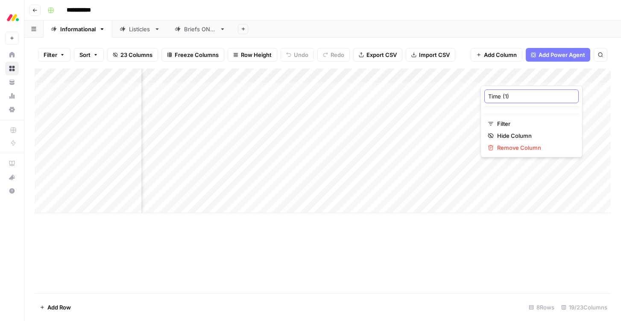
click at [510, 94] on input "Time (1)" at bounding box center [531, 96] width 87 height 9
type input "Time article written"
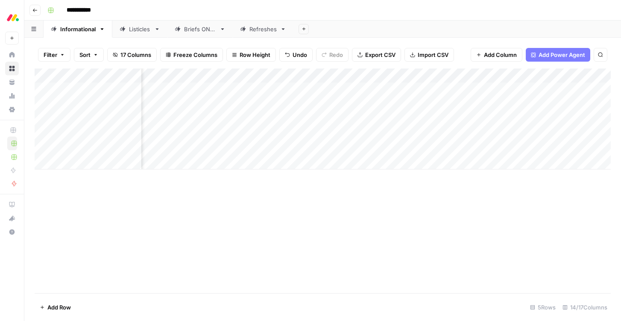
scroll to position [0, 707]
click at [403, 76] on div "Add Column" at bounding box center [323, 118] width 577 height 101
click at [386, 101] on div "HTML Article (1)" at bounding box center [383, 96] width 94 height 14
drag, startPoint x: 356, startPoint y: 96, endPoint x: 332, endPoint y: 96, distance: 23.9
click at [332, 96] on body "**********" at bounding box center [310, 160] width 621 height 321
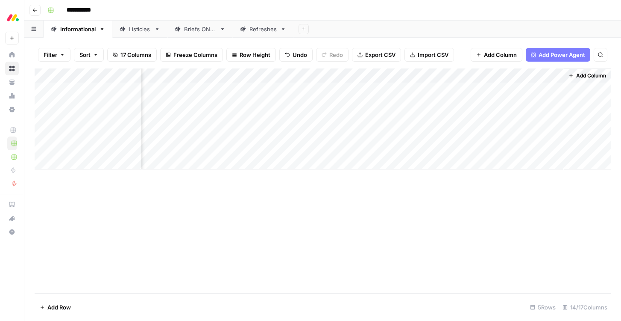
click at [403, 75] on div "Add Column" at bounding box center [323, 118] width 577 height 101
click at [368, 96] on input "HTML Article (1)" at bounding box center [383, 96] width 87 height 9
drag, startPoint x: 377, startPoint y: 94, endPoint x: 387, endPoint y: 97, distance: 10.2
click at [387, 97] on input "HTML Article (1)" at bounding box center [383, 96] width 87 height 9
type input "HTML Article for editing"
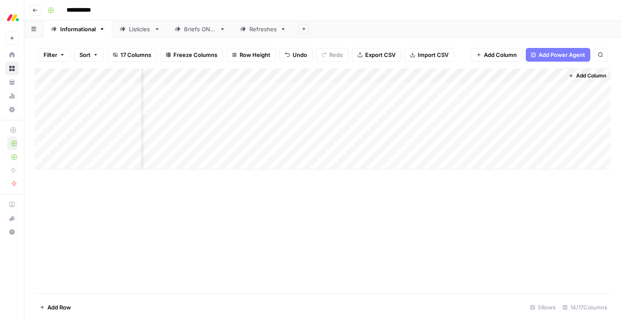
click at [313, 76] on div "Add Column" at bounding box center [323, 118] width 577 height 101
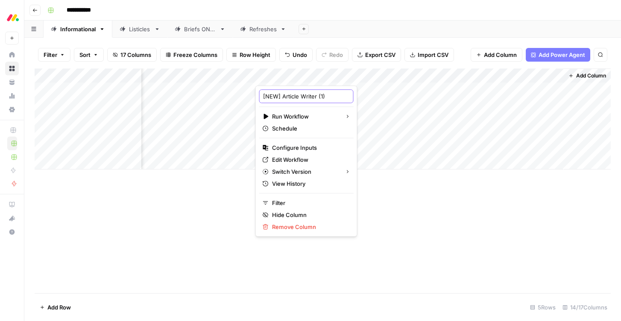
drag, startPoint x: 300, startPoint y: 94, endPoint x: 256, endPoint y: 94, distance: 44.0
click at [256, 94] on div "[NEW] Article Writer (1) Run Workflow Schedule Configure Inputs Edit Workflow S…" at bounding box center [307, 160] width 102 height 151
click at [292, 93] on input "Writer (1)" at bounding box center [306, 96] width 87 height 9
type input "Writer article"
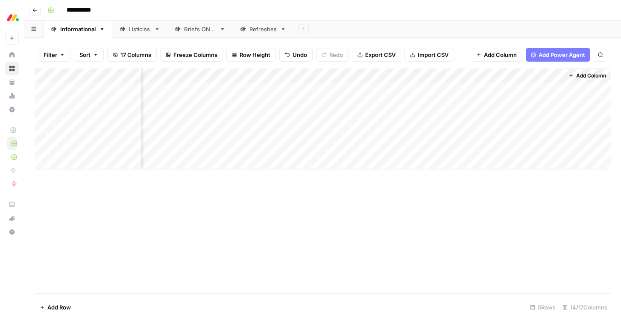
click at [468, 77] on div "Add Column" at bounding box center [323, 118] width 577 height 101
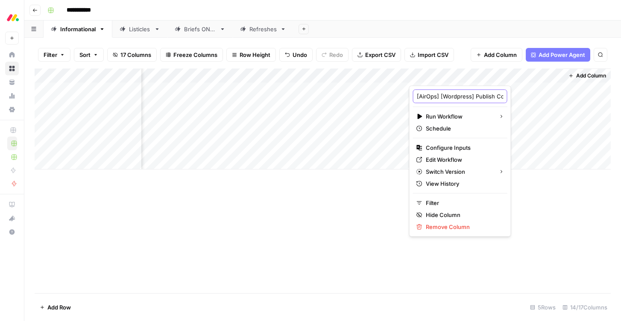
drag, startPoint x: 474, startPoint y: 96, endPoint x: 417, endPoint y: 94, distance: 57.3
click at [417, 94] on input "[AirOps] [Wordpress] Publish Cornerstone Post" at bounding box center [460, 96] width 87 height 9
click at [457, 94] on input "Publish Cornerstone Post" at bounding box center [460, 96] width 87 height 9
click at [465, 96] on input "Publish Post" at bounding box center [460, 96] width 87 height 9
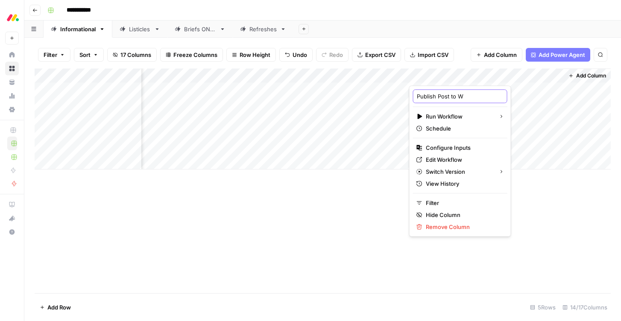
type input "Publish Post to WP"
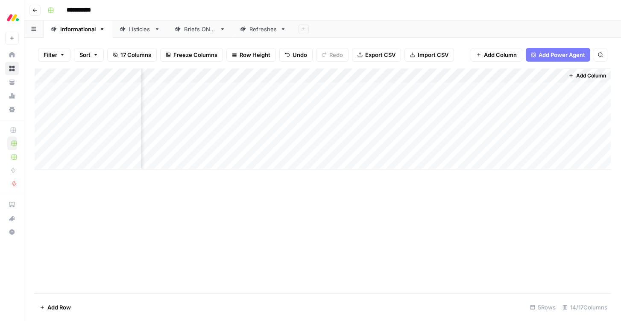
click at [348, 197] on div "Add Column" at bounding box center [323, 180] width 577 height 224
click at [313, 75] on div "Add Column" at bounding box center [323, 118] width 577 height 101
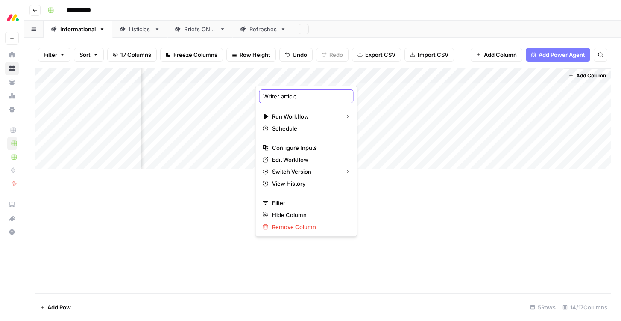
click at [278, 92] on input "Writer article" at bounding box center [306, 96] width 87 height 9
type input "Write article"
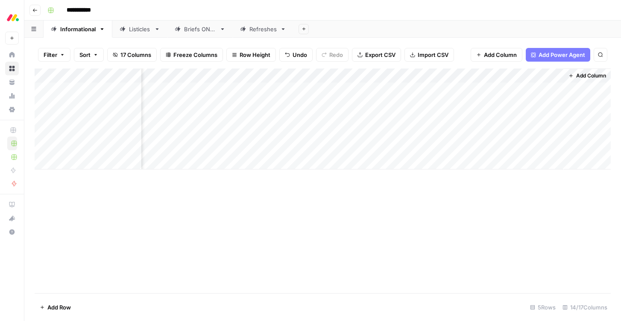
click at [315, 74] on div "Add Column" at bounding box center [323, 118] width 577 height 101
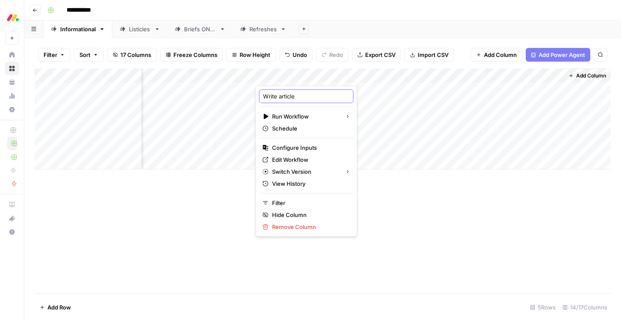
click at [281, 97] on input "Write article" at bounding box center [306, 96] width 87 height 9
type input "Write Article"
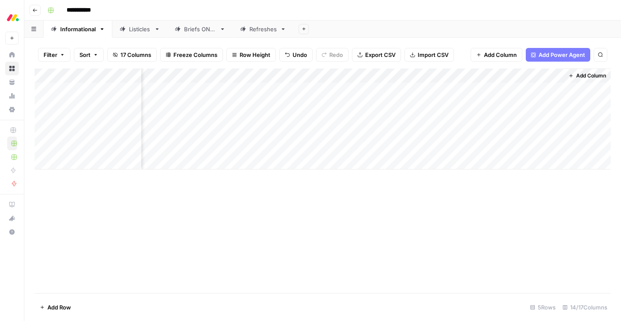
click at [315, 77] on div "Add Column" at bounding box center [323, 118] width 577 height 101
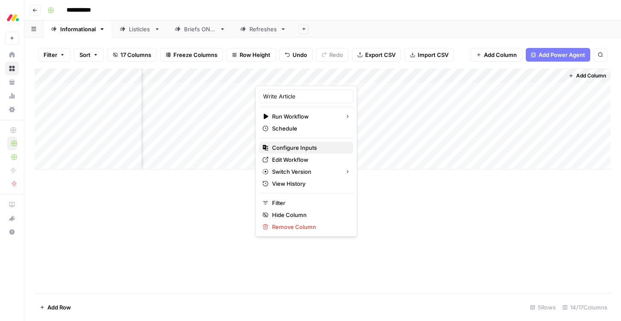
click at [292, 147] on span "Configure Inputs" at bounding box center [309, 147] width 75 height 9
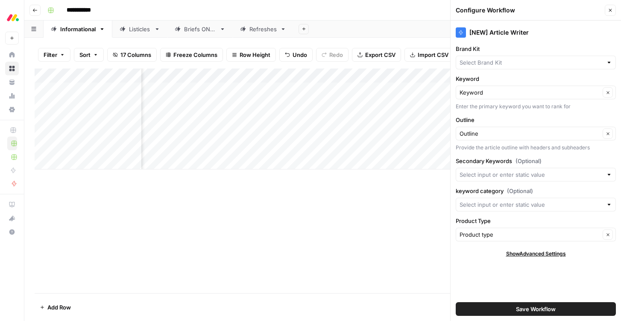
type input "[DATE] Dev"
click at [615, 11] on button "Close" at bounding box center [610, 10] width 11 height 11
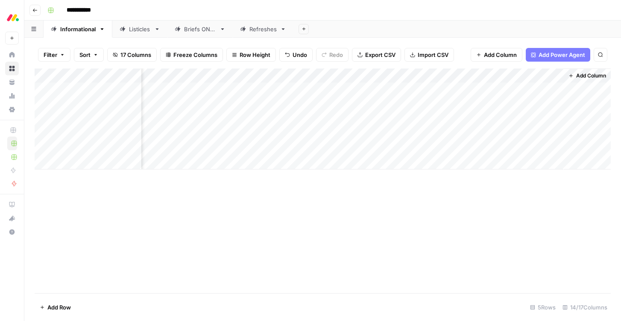
click at [315, 74] on div "Add Column" at bounding box center [323, 118] width 577 height 101
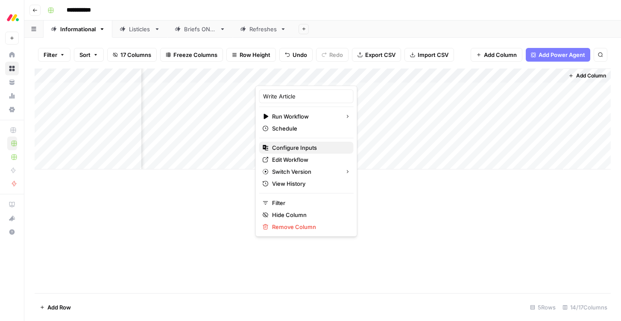
click at [299, 148] on span "Configure Inputs" at bounding box center [309, 147] width 75 height 9
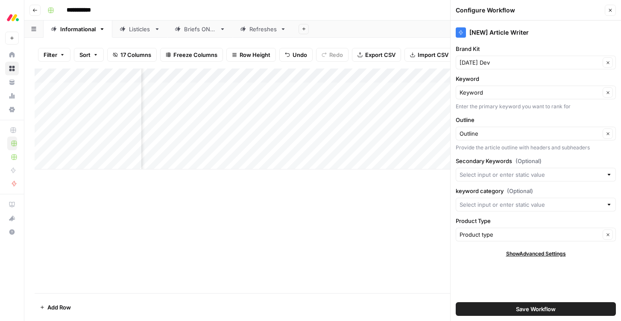
click at [609, 12] on icon "button" at bounding box center [610, 10] width 5 height 5
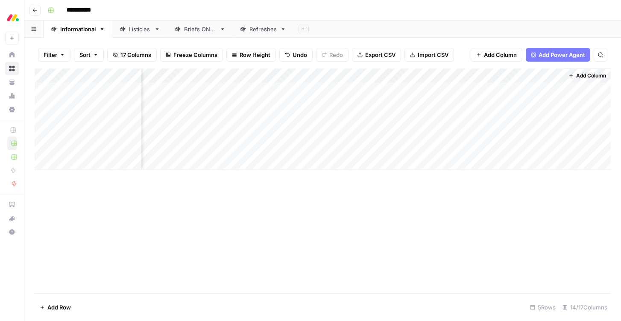
click at [316, 77] on div "Add Column" at bounding box center [323, 118] width 577 height 101
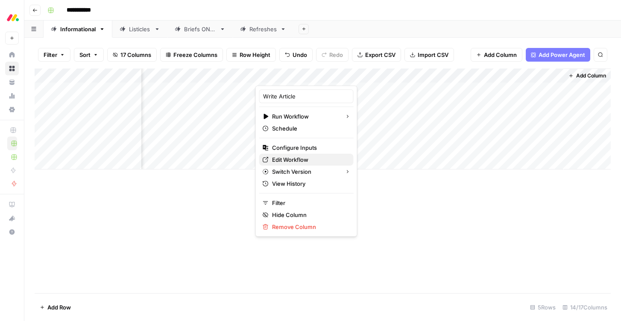
click at [283, 159] on span "Edit Workflow" at bounding box center [309, 159] width 75 height 9
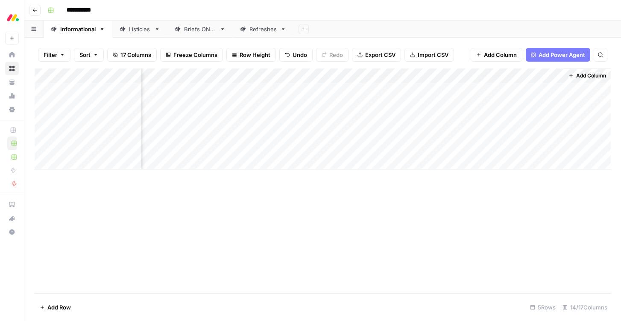
click at [315, 75] on div "Add Column" at bounding box center [323, 118] width 577 height 101
click at [402, 75] on div "Add Column" at bounding box center [323, 118] width 577 height 101
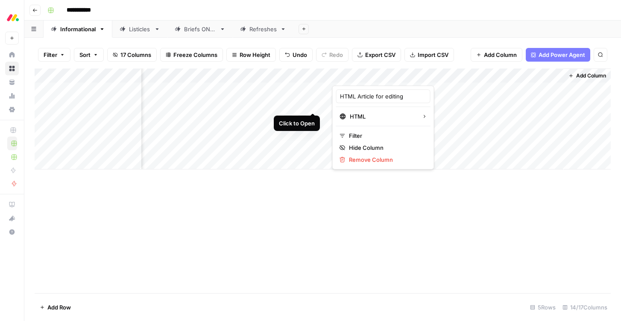
click at [314, 103] on div "Add Column" at bounding box center [323, 118] width 577 height 101
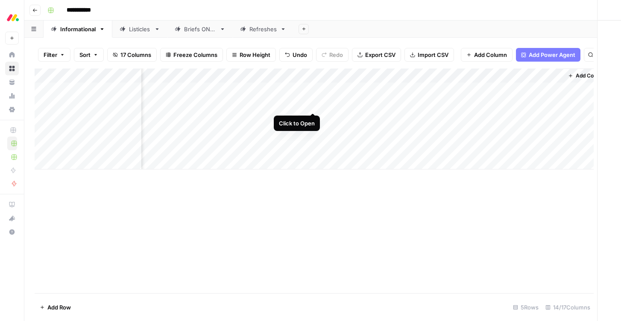
scroll to position [0, 700]
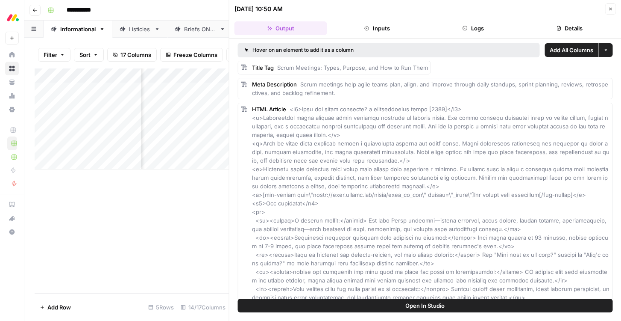
click at [571, 30] on button "Details" at bounding box center [570, 28] width 93 height 14
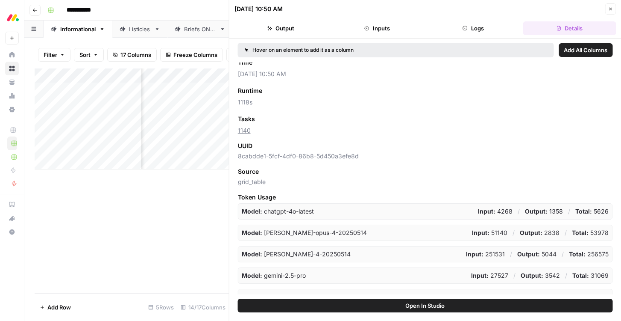
scroll to position [0, 0]
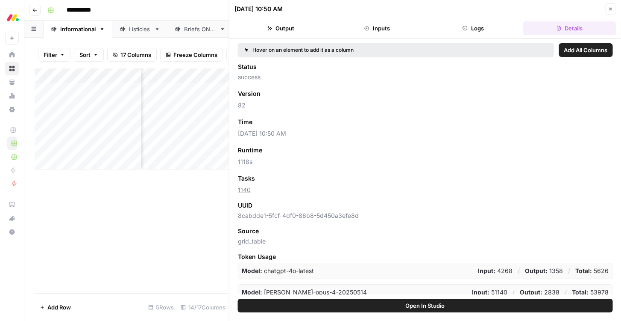
click at [278, 122] on span "Add as Column" at bounding box center [277, 122] width 37 height 8
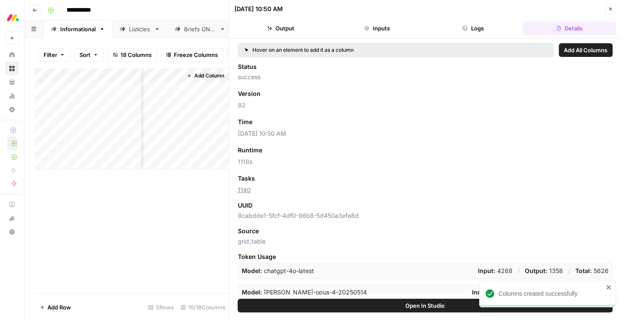
scroll to position [0, 1166]
click at [610, 6] on icon "button" at bounding box center [610, 8] width 5 height 5
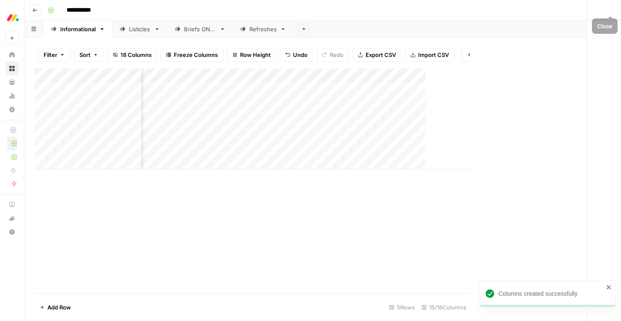
scroll to position [0, 774]
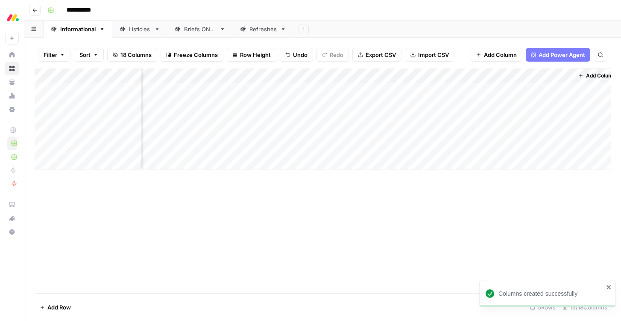
click at [337, 76] on div "Add Column" at bounding box center [323, 118] width 577 height 101
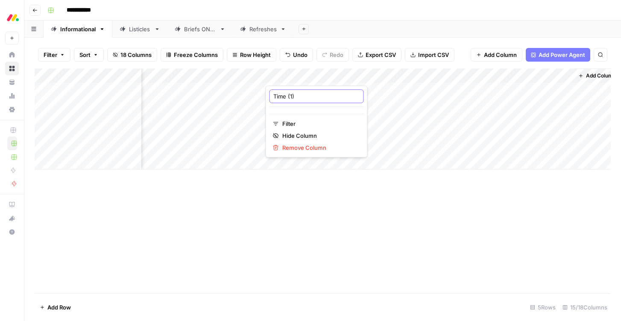
click at [295, 97] on input "Time (1)" at bounding box center [317, 96] width 87 height 9
type input "Time Article was written"
click at [336, 76] on div "Add Column" at bounding box center [323, 118] width 577 height 101
drag, startPoint x: 289, startPoint y: 97, endPoint x: 315, endPoint y: 97, distance: 26.1
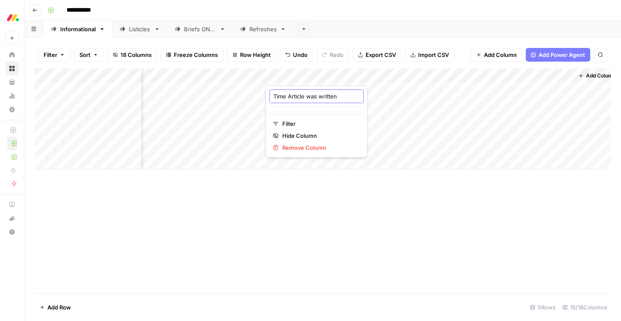
click at [316, 97] on input "Time Article was written" at bounding box center [317, 96] width 87 height 9
click at [338, 74] on div "Add Column" at bounding box center [323, 118] width 577 height 101
click at [290, 96] on input "Time Article was written" at bounding box center [317, 96] width 87 height 9
click at [310, 96] on input "Time article was written" at bounding box center [317, 96] width 87 height 9
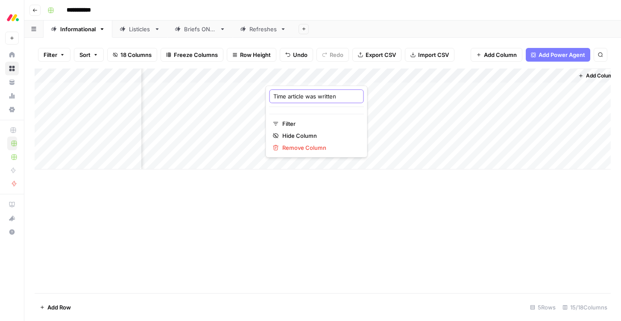
type input "Time article written"
click at [286, 252] on div "Add Column" at bounding box center [323, 180] width 577 height 224
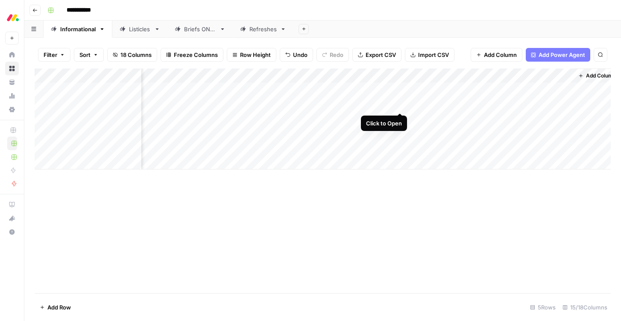
click at [400, 105] on div "Add Column" at bounding box center [323, 118] width 577 height 101
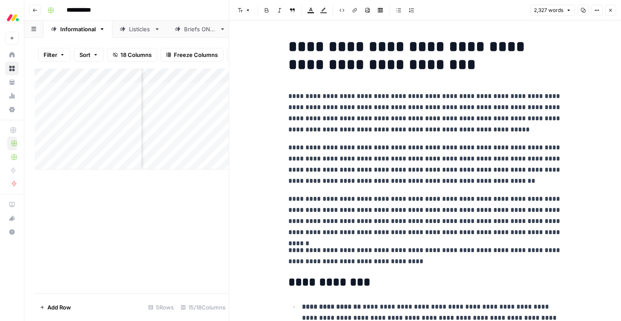
scroll to position [29, 0]
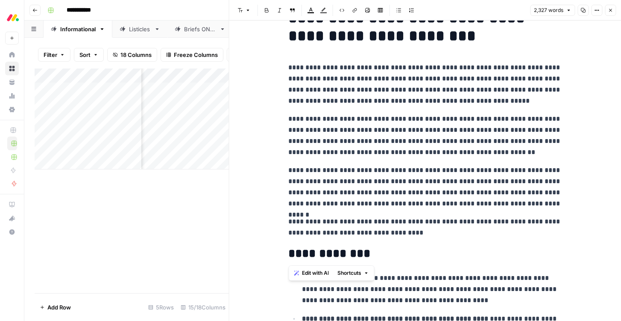
drag, startPoint x: 423, startPoint y: 242, endPoint x: 263, endPoint y: 222, distance: 161.0
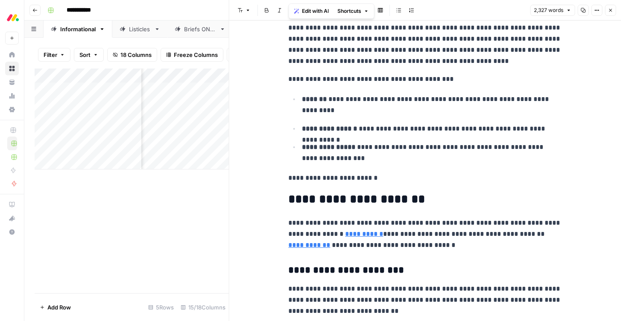
scroll to position [562, 0]
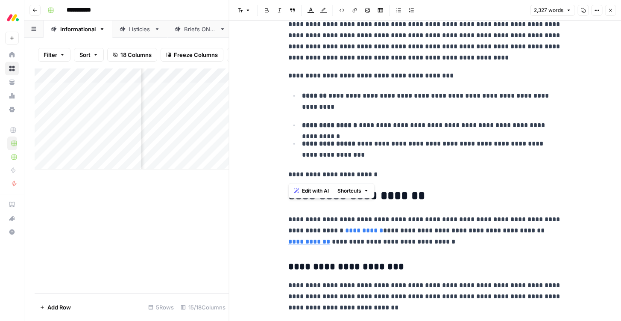
drag, startPoint x: 399, startPoint y: 176, endPoint x: 264, endPoint y: 176, distance: 135.1
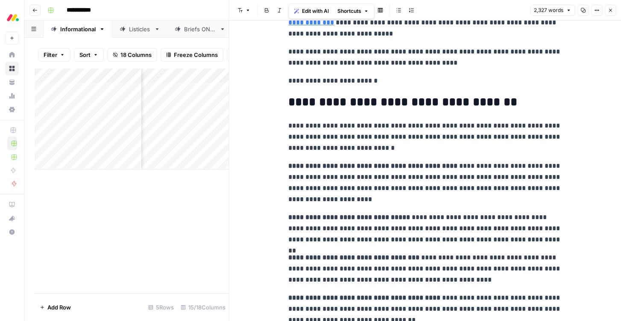
scroll to position [3241, 0]
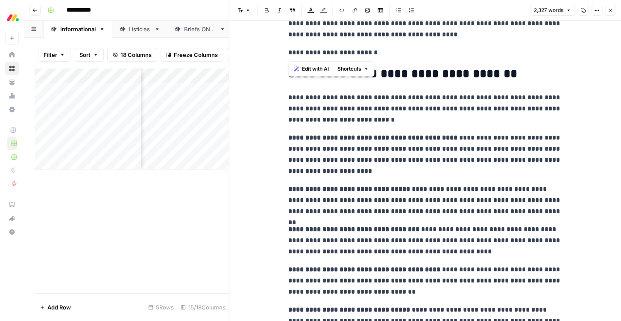
drag, startPoint x: 396, startPoint y: 53, endPoint x: 263, endPoint y: 54, distance: 132.9
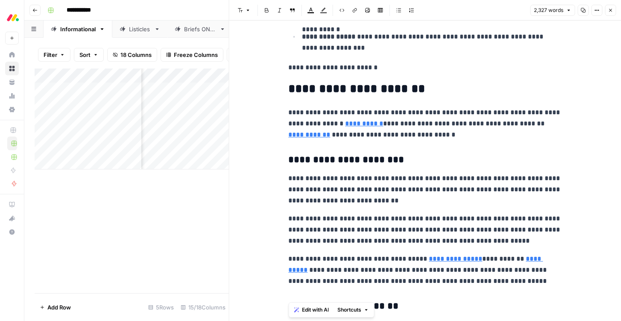
scroll to position [665, 0]
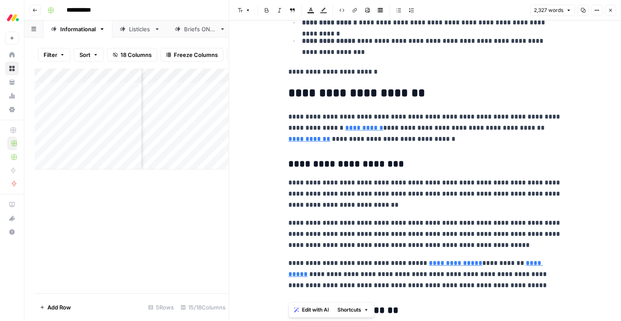
click at [609, 13] on button "Close" at bounding box center [610, 10] width 11 height 11
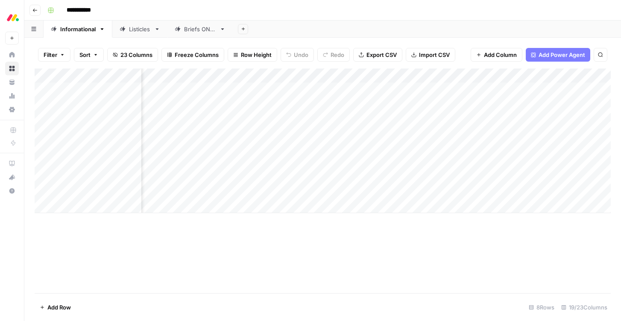
scroll to position [0, 892]
click at [139, 30] on div "Listicles" at bounding box center [140, 29] width 22 height 9
click at [71, 35] on link "Informational" at bounding box center [78, 29] width 69 height 17
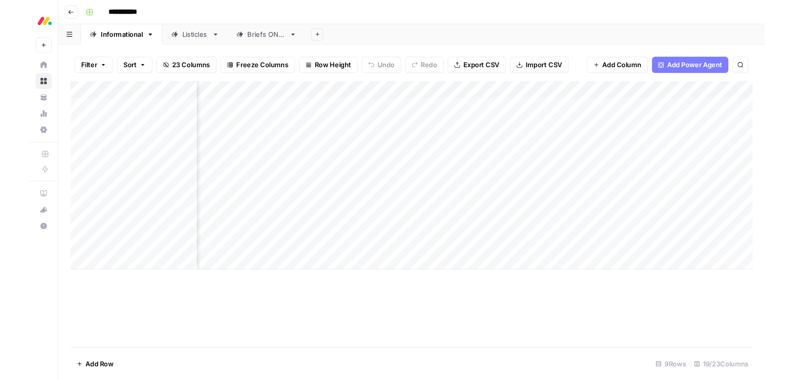
scroll to position [0, 220]
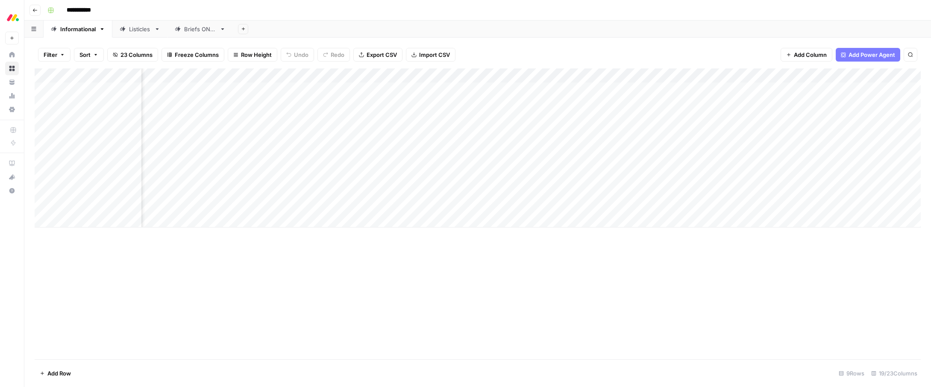
click at [621, 10] on div "**********" at bounding box center [483, 10] width 879 height 14
drag, startPoint x: 761, startPoint y: 17, endPoint x: 784, endPoint y: 2, distance: 27.5
click at [621, 17] on header "**********" at bounding box center [477, 10] width 907 height 21
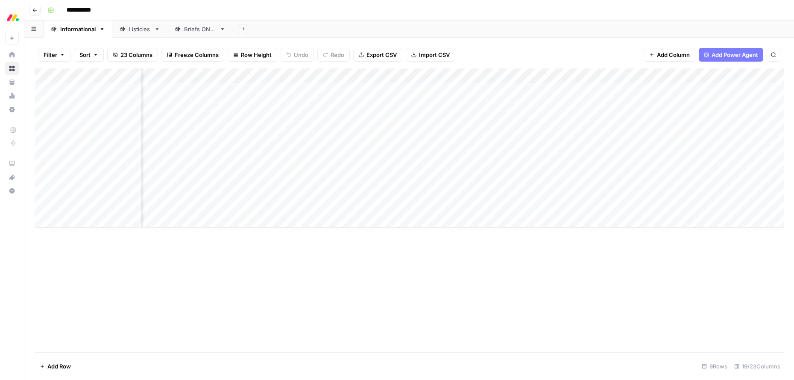
scroll to position [0, 662]
click at [614, 175] on div "Add Column" at bounding box center [410, 147] width 750 height 159
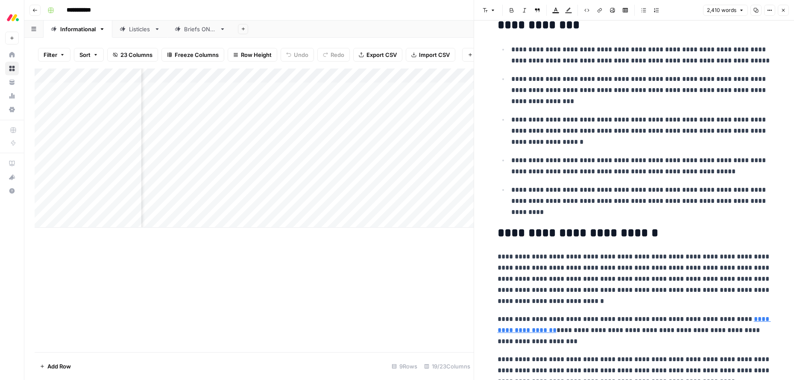
scroll to position [270, 0]
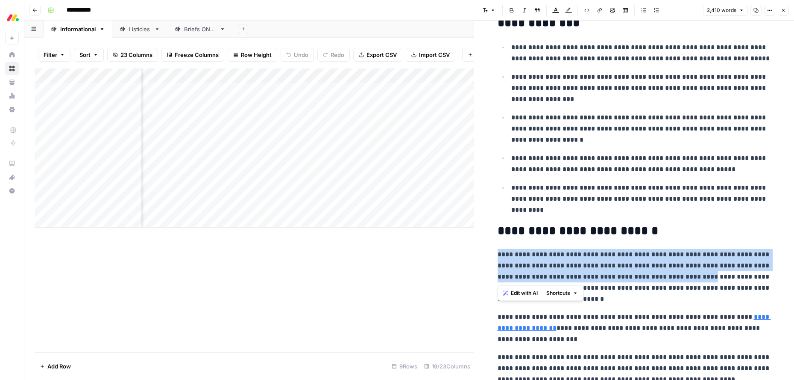
drag, startPoint x: 498, startPoint y: 253, endPoint x: 667, endPoint y: 278, distance: 170.6
click at [621, 278] on p "**********" at bounding box center [635, 277] width 274 height 56
click at [531, 291] on span "Edit with AI" at bounding box center [524, 293] width 27 height 8
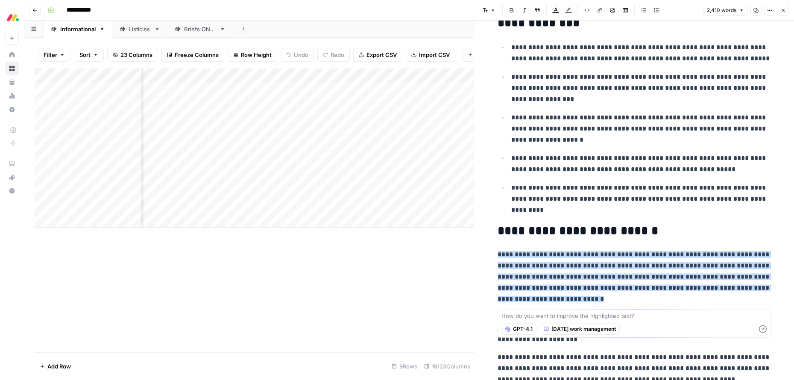
click at [521, 320] on span "GPT-4.1" at bounding box center [523, 329] width 20 height 8
click at [549, 306] on span "Perplexity Sonar Pro" at bounding box center [555, 310] width 75 height 9
click at [550, 312] on textarea at bounding box center [635, 315] width 266 height 9
type textarea "i"
click at [566, 315] on textarea "embed the relevant link within the text" at bounding box center [635, 315] width 266 height 9
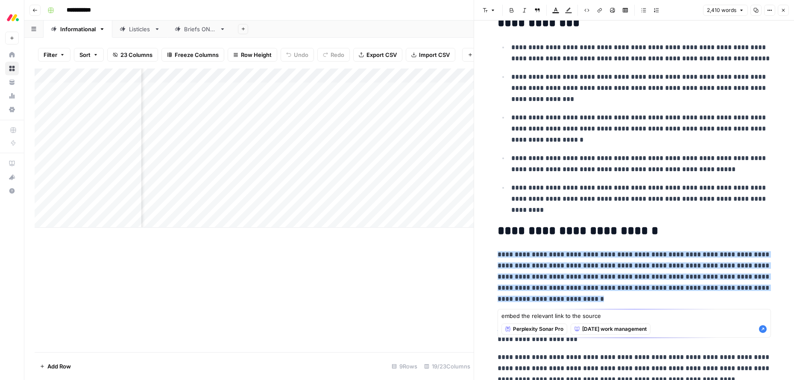
type textarea "embed the relevant link to the source within the text"
drag, startPoint x: 762, startPoint y: 330, endPoint x: 767, endPoint y: 332, distance: 4.8
click at [621, 320] on icon "button" at bounding box center [763, 329] width 8 height 8
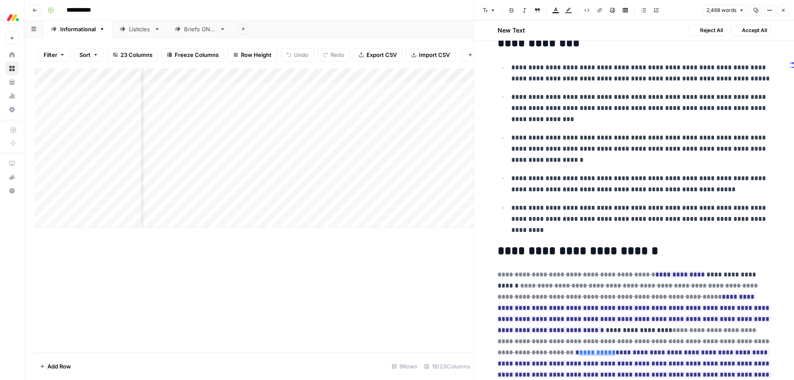
scroll to position [290, 0]
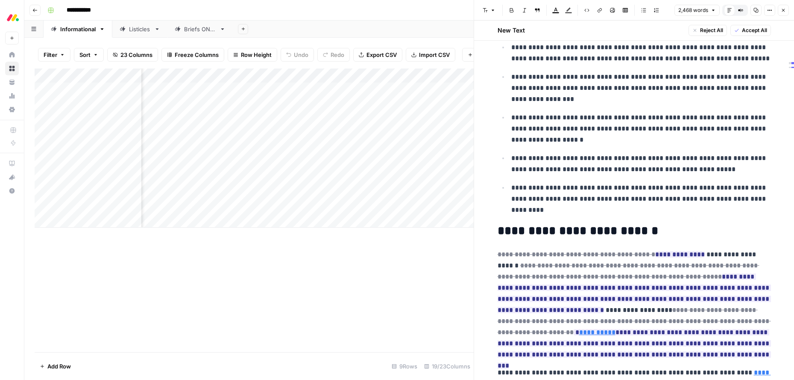
click at [621, 30] on span "Reject All" at bounding box center [711, 30] width 23 height 8
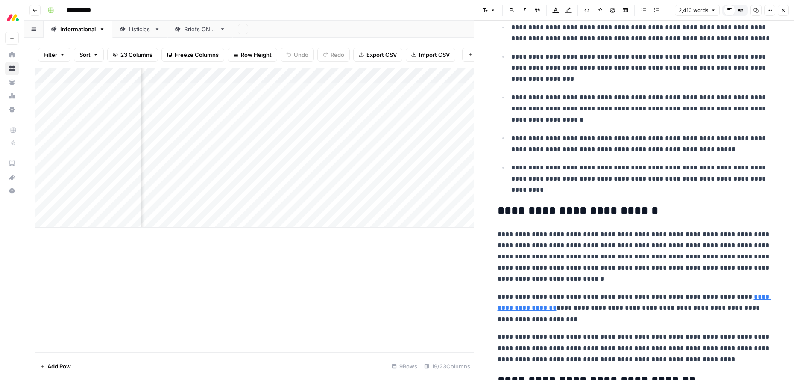
scroll to position [270, 0]
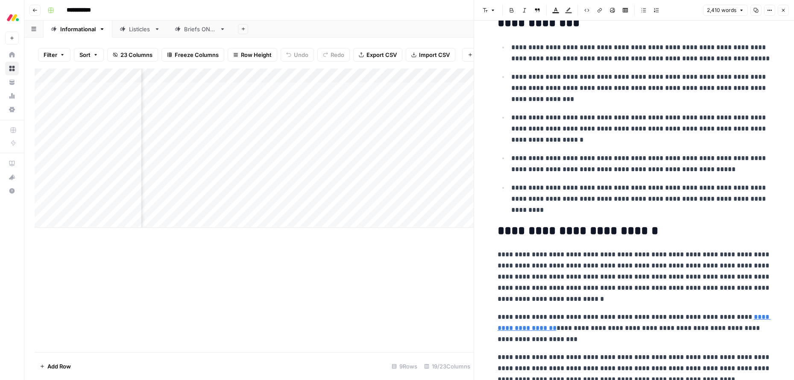
click at [523, 253] on p "**********" at bounding box center [635, 277] width 274 height 56
drag, startPoint x: 518, startPoint y: 252, endPoint x: 668, endPoint y: 277, distance: 151.3
click at [523, 293] on span "Edit with AI" at bounding box center [524, 293] width 27 height 8
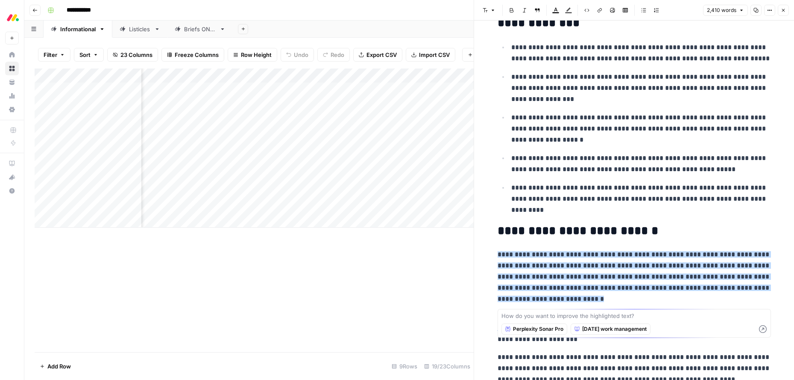
click at [523, 317] on textarea at bounding box center [635, 315] width 266 height 9
click at [579, 318] on textarea at bounding box center [635, 315] width 266 height 9
click at [576, 313] on textarea at bounding box center [635, 315] width 266 height 9
click at [621, 315] on textarea at bounding box center [635, 315] width 266 height 9
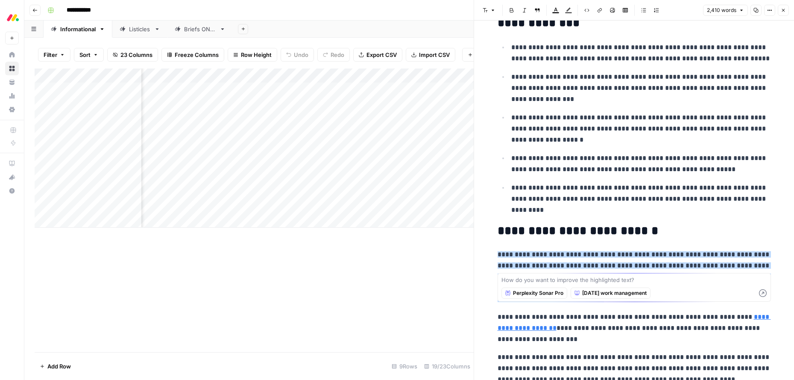
scroll to position [333, 0]
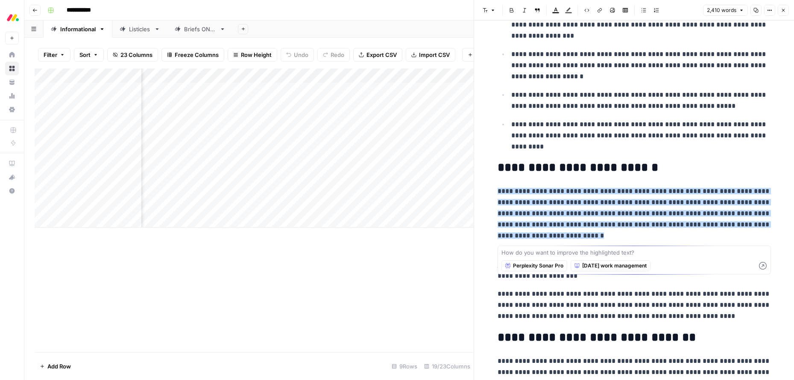
click at [520, 252] on textarea at bounding box center [635, 252] width 266 height 9
click at [593, 251] on textarea at bounding box center [635, 252] width 266 height 9
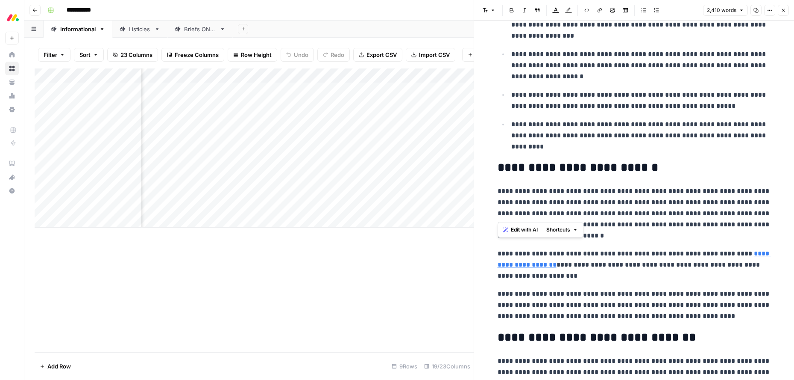
drag, startPoint x: 666, startPoint y: 212, endPoint x: 493, endPoint y: 191, distance: 174.8
click at [529, 230] on span "Edit with AI" at bounding box center [524, 230] width 27 height 8
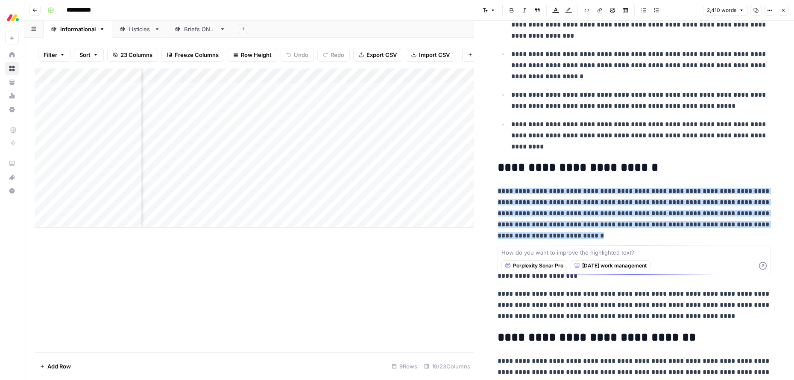
click at [518, 250] on textarea at bounding box center [635, 252] width 266 height 9
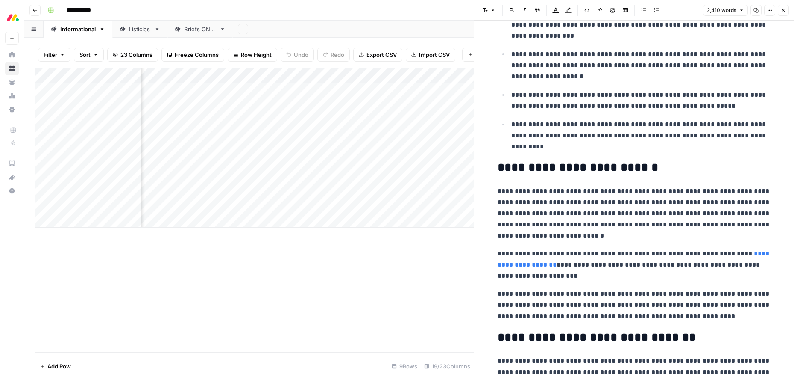
click at [551, 221] on p "**********" at bounding box center [635, 213] width 274 height 56
drag, startPoint x: 547, startPoint y: 191, endPoint x: 666, endPoint y: 217, distance: 121.0
click at [621, 217] on p "**********" at bounding box center [635, 213] width 274 height 56
click at [574, 230] on icon "button" at bounding box center [575, 229] width 5 height 5
click at [534, 228] on span "Edit with AI" at bounding box center [524, 230] width 27 height 8
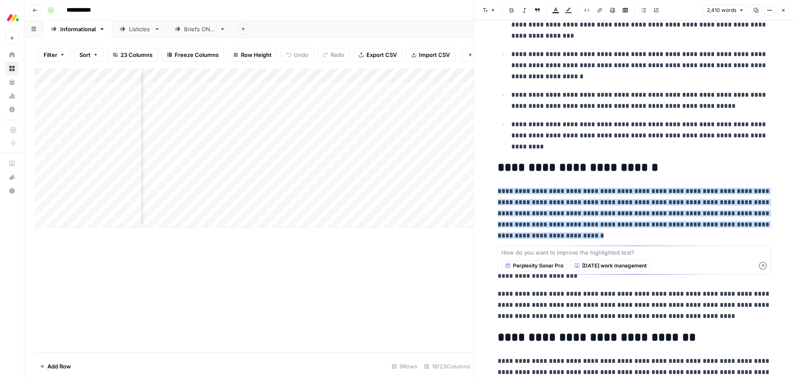
click at [532, 252] on textarea at bounding box center [635, 252] width 266 height 9
click at [511, 253] on textarea at bounding box center [635, 252] width 266 height 9
click at [527, 252] on textarea at bounding box center [635, 252] width 266 height 9
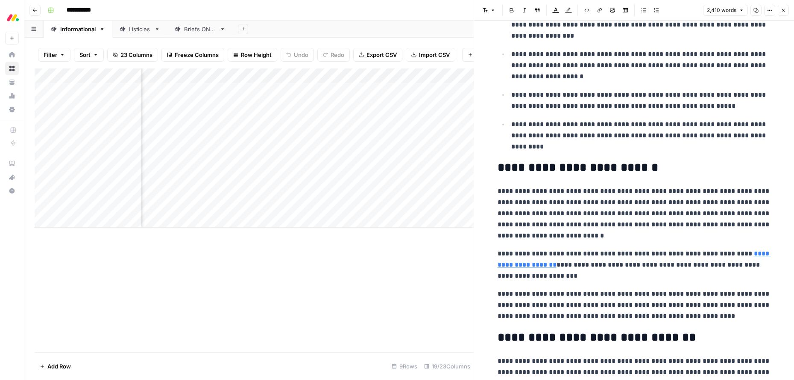
click at [621, 162] on h2 "**********" at bounding box center [635, 168] width 274 height 14
click at [540, 236] on p "**********" at bounding box center [635, 213] width 274 height 56
click at [555, 232] on p "**********" at bounding box center [635, 213] width 274 height 56
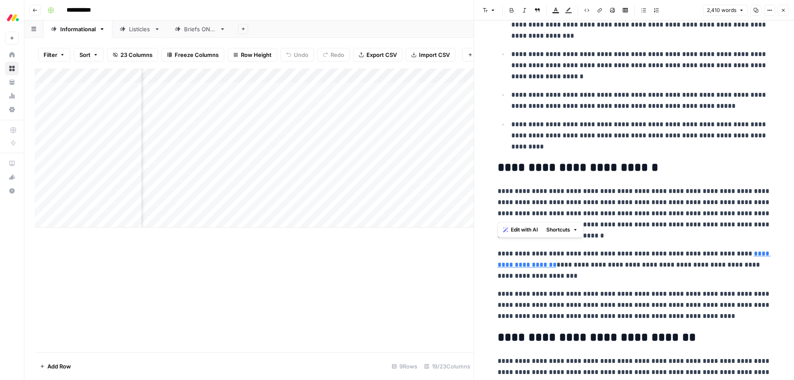
drag, startPoint x: 560, startPoint y: 209, endPoint x: 498, endPoint y: 187, distance: 65.7
click at [498, 187] on p "**********" at bounding box center [635, 213] width 274 height 56
click at [520, 228] on span "Edit with AI" at bounding box center [524, 230] width 27 height 8
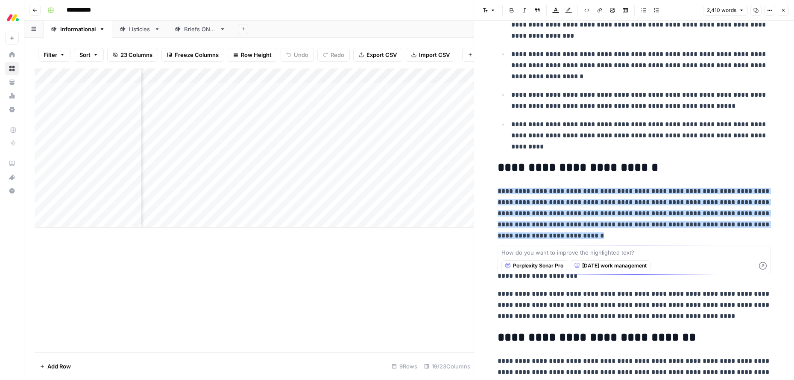
click at [541, 248] on textarea at bounding box center [635, 252] width 266 height 9
click at [558, 250] on textarea at bounding box center [635, 252] width 266 height 9
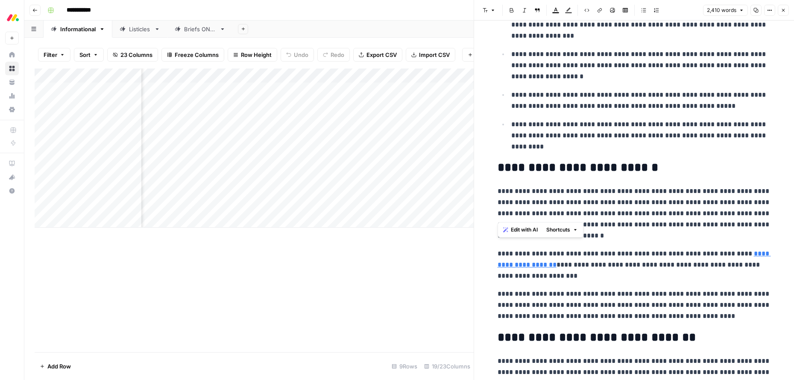
drag, startPoint x: 655, startPoint y: 212, endPoint x: 494, endPoint y: 191, distance: 162.1
click at [526, 230] on span "Edit with AI" at bounding box center [524, 230] width 27 height 8
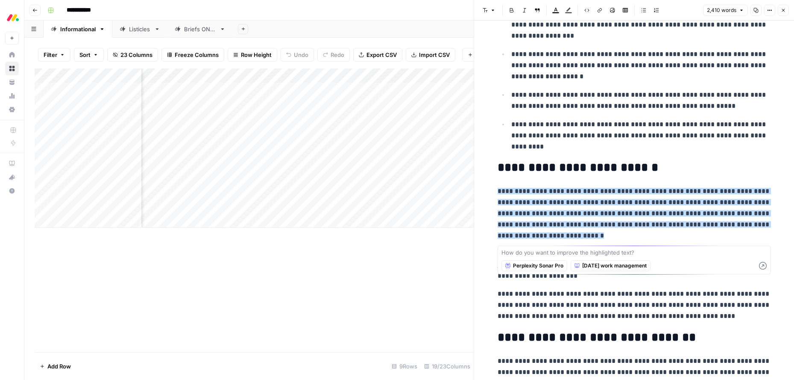
click at [549, 250] on textarea at bounding box center [635, 252] width 266 height 9
click at [559, 253] on textarea at bounding box center [635, 252] width 266 height 9
click at [566, 252] on textarea at bounding box center [635, 252] width 266 height 9
click at [583, 254] on textarea at bounding box center [635, 252] width 266 height 9
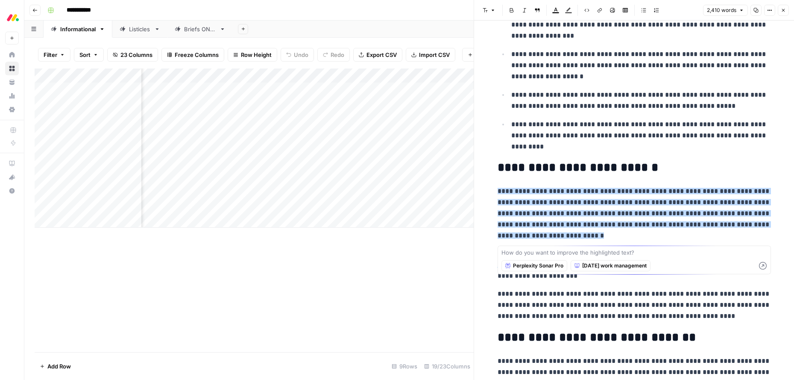
click at [583, 254] on textarea at bounding box center [635, 252] width 266 height 9
click at [553, 253] on textarea at bounding box center [635, 252] width 266 height 9
click at [560, 253] on textarea at bounding box center [635, 252] width 266 height 9
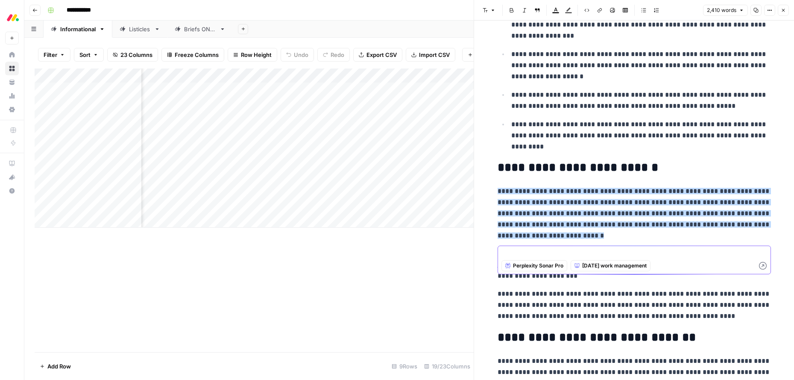
click at [550, 249] on textarea at bounding box center [635, 252] width 266 height 9
type textarea "include link tot he source"
click at [621, 266] on icon "button" at bounding box center [763, 266] width 8 height 8
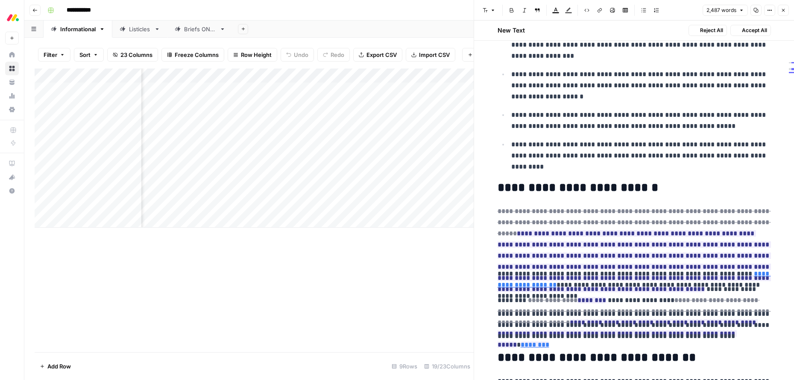
scroll to position [353, 0]
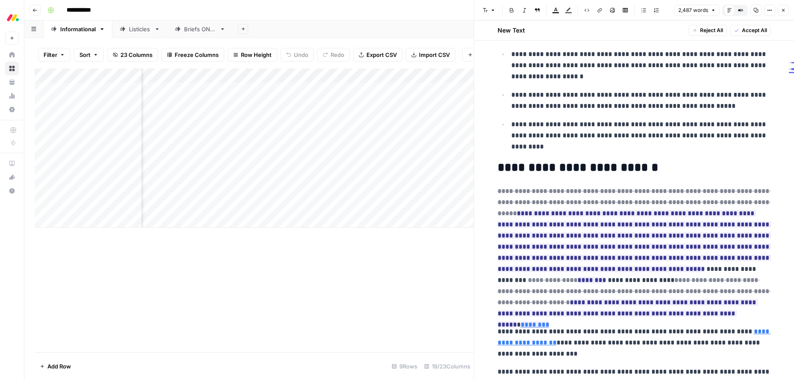
click at [621, 32] on span "Reject All" at bounding box center [711, 30] width 23 height 8
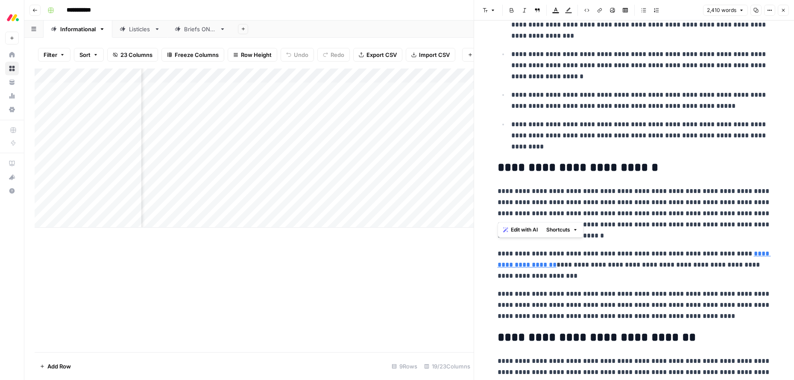
drag, startPoint x: 668, startPoint y: 215, endPoint x: 533, endPoint y: 222, distance: 134.4
click at [533, 231] on span "Edit with AI" at bounding box center [524, 230] width 27 height 8
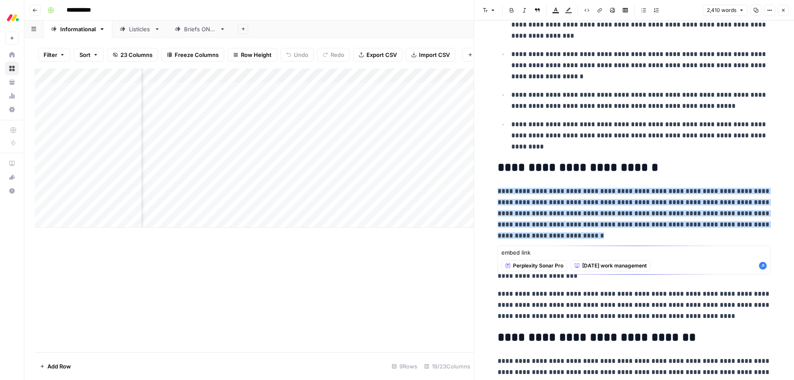
type textarea "embed link"
click at [621, 266] on icon "button" at bounding box center [763, 266] width 8 height 8
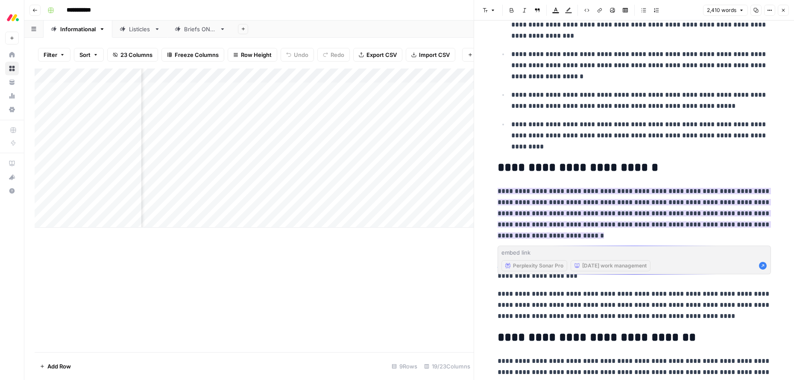
scroll to position [353, 0]
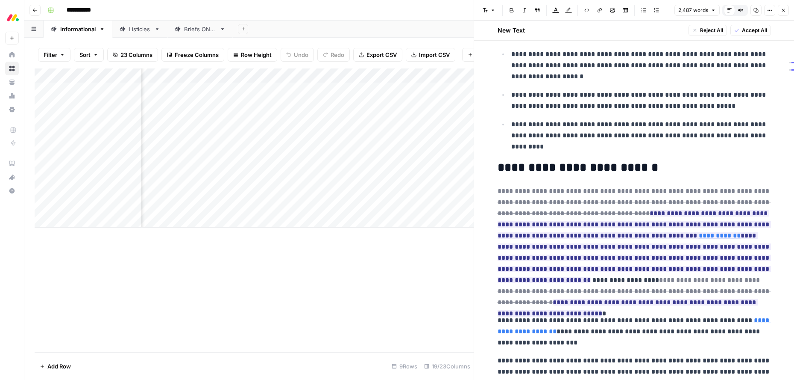
click at [621, 34] on span "Accept All" at bounding box center [754, 30] width 25 height 8
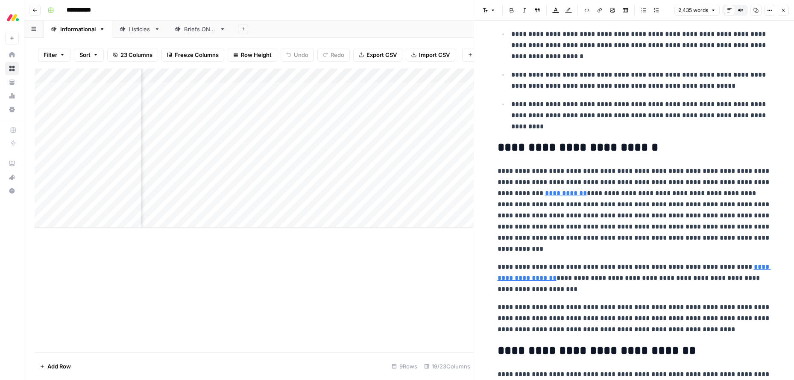
scroll to position [333, 0]
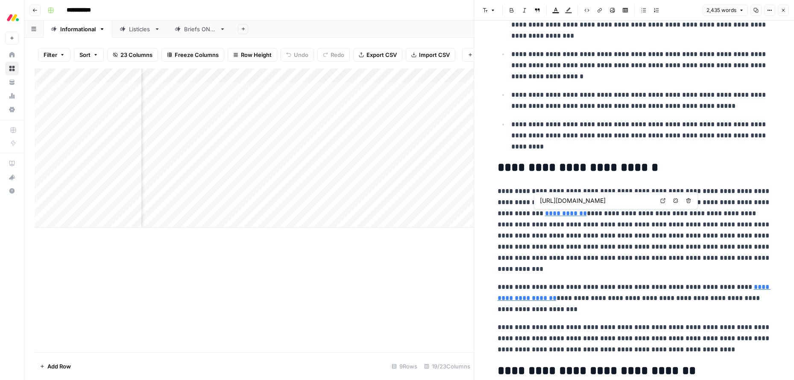
type input "https://monday.com/blog/crm-and-sales/ai-customer-experience/"
click at [518, 201] on p "**********" at bounding box center [635, 229] width 274 height 89
click at [543, 203] on p "**********" at bounding box center [635, 229] width 274 height 89
click at [621, 201] on p "**********" at bounding box center [635, 229] width 274 height 89
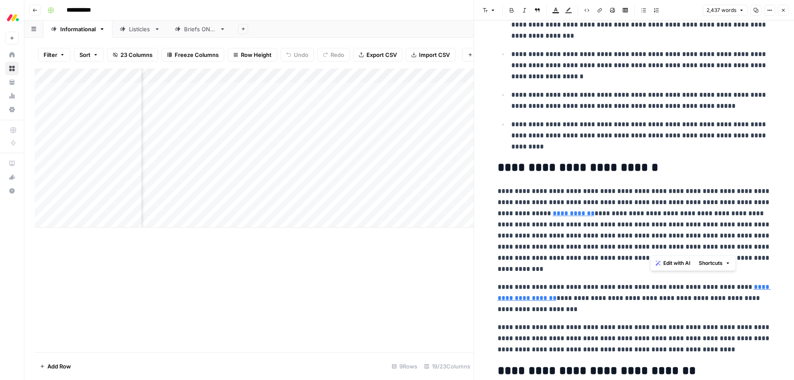
drag, startPoint x: 651, startPoint y: 236, endPoint x: 755, endPoint y: 249, distance: 104.2
click at [621, 249] on p "**********" at bounding box center [635, 229] width 274 height 89
click at [537, 306] on p "**********" at bounding box center [635, 297] width 274 height 33
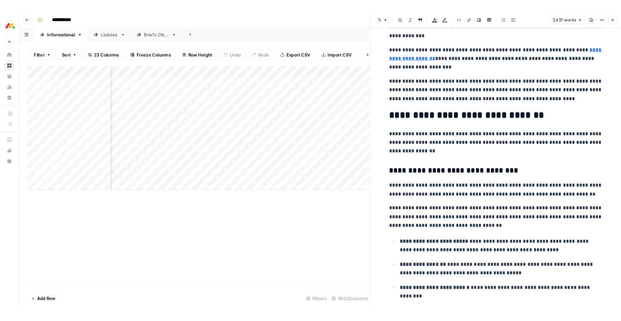
scroll to position [571, 0]
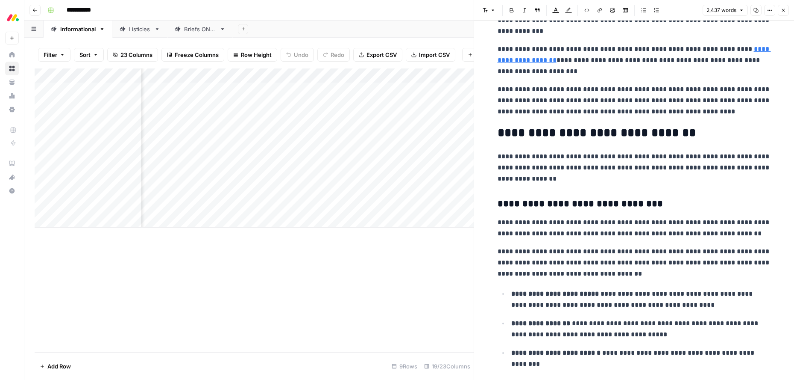
drag, startPoint x: 543, startPoint y: 179, endPoint x: 551, endPoint y: 179, distance: 8.1
click at [544, 179] on p "**********" at bounding box center [635, 167] width 274 height 33
click at [551, 179] on p "**********" at bounding box center [635, 167] width 274 height 33
click at [554, 179] on p "**********" at bounding box center [635, 167] width 274 height 33
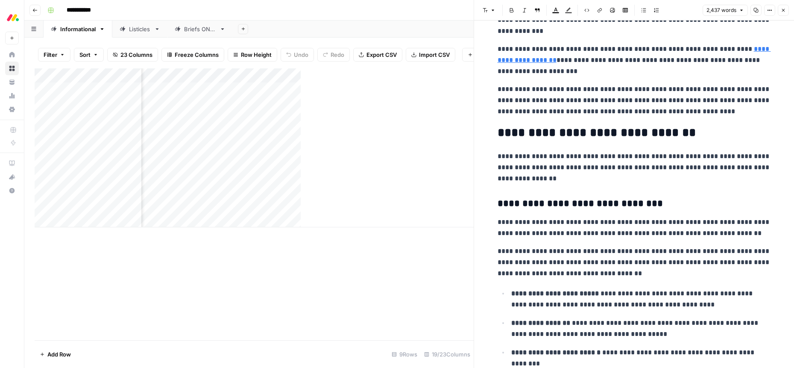
scroll to position [571, 0]
click at [621, 12] on icon "button" at bounding box center [783, 10] width 5 height 5
click at [621, 12] on div "Font style Bold Italic Block quote Text color Highlight color Code block Link I…" at bounding box center [635, 10] width 310 height 11
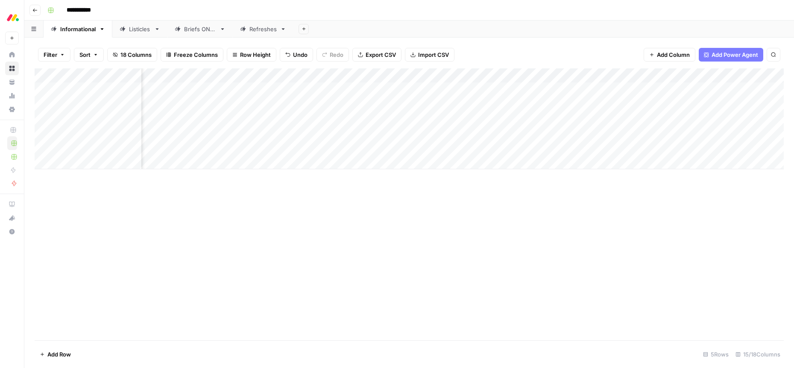
scroll to position [0, 611]
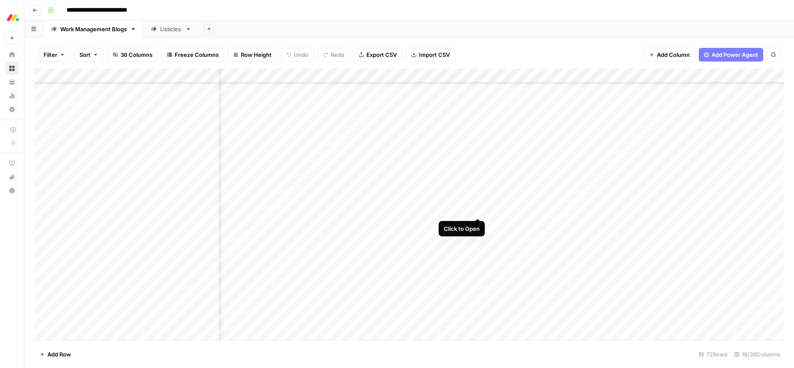
click at [477, 210] on div "Add Column" at bounding box center [410, 204] width 750 height 272
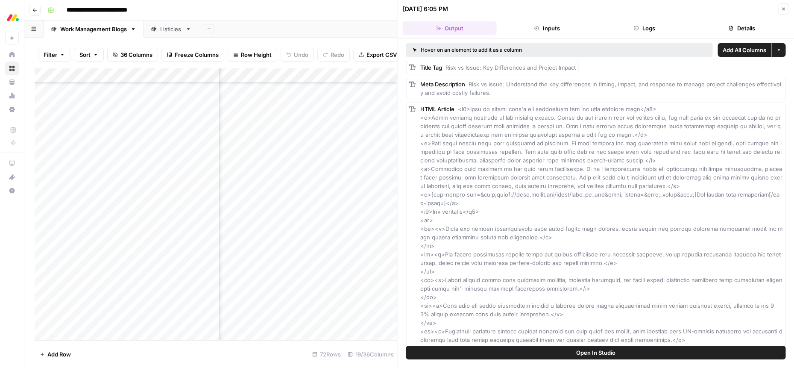
click at [653, 29] on button "Logs" at bounding box center [645, 28] width 94 height 14
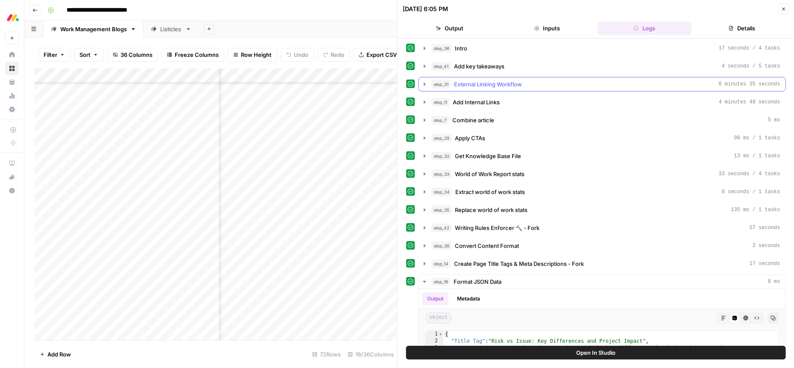
scroll to position [289, 0]
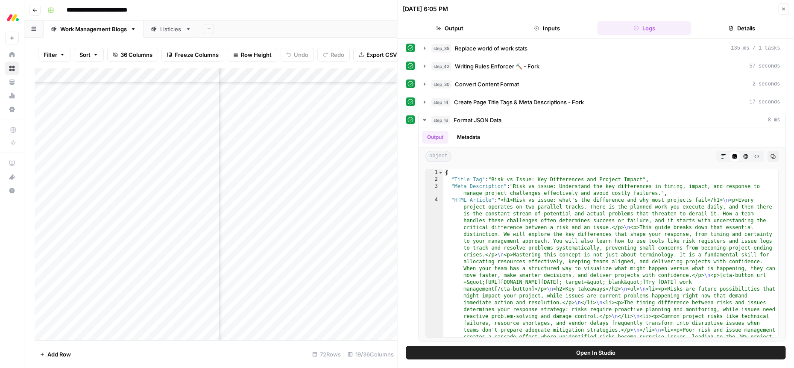
click at [548, 26] on button "Inputs" at bounding box center [547, 28] width 94 height 14
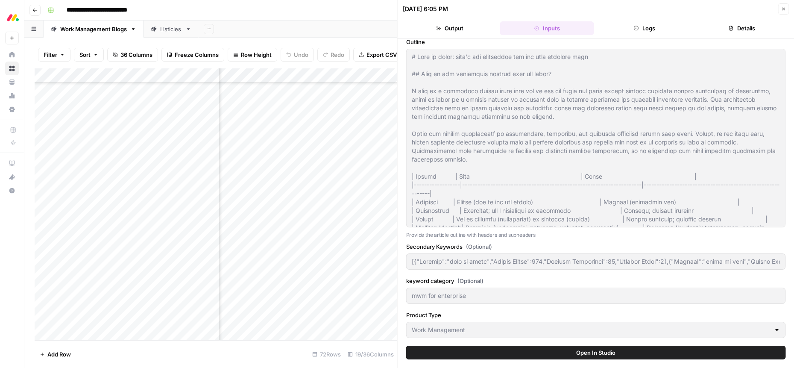
scroll to position [79, 0]
type input "[DATE] work management"
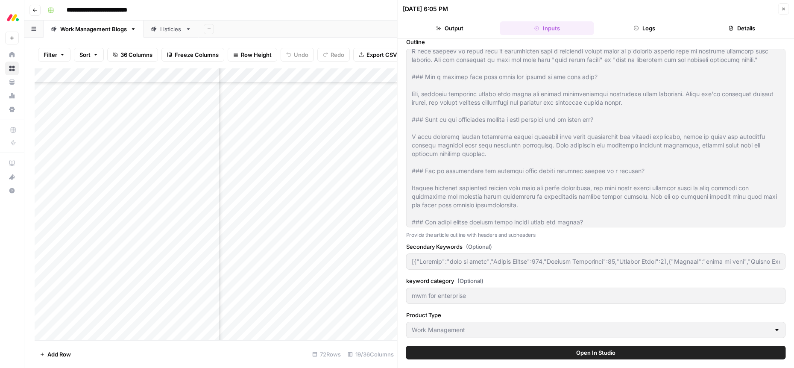
scroll to position [1539, 0]
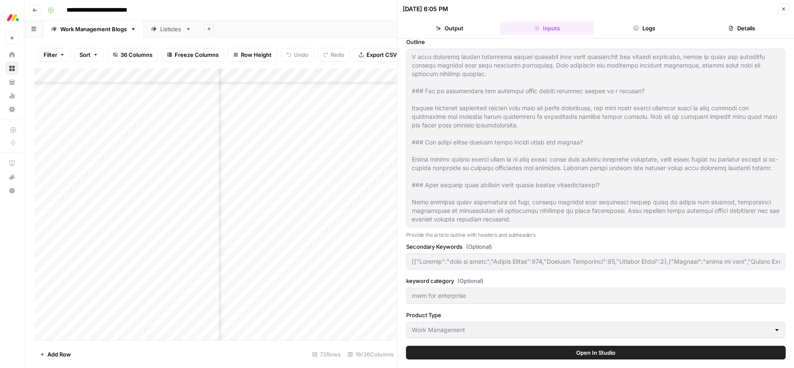
click at [450, 30] on button "Output" at bounding box center [450, 28] width 94 height 14
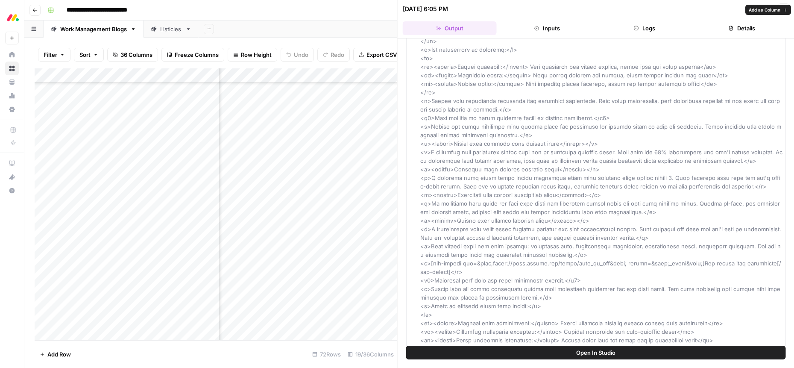
scroll to position [2030, 0]
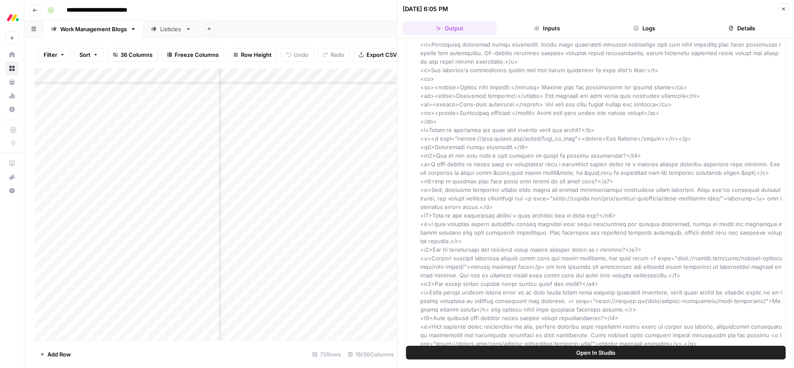
click at [754, 26] on button "Details" at bounding box center [742, 28] width 94 height 14
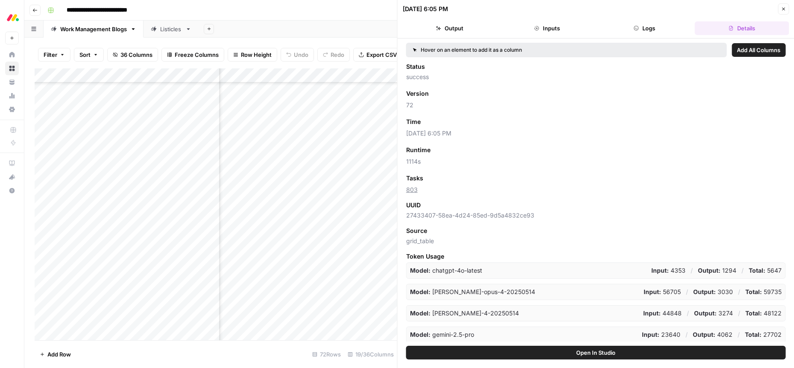
scroll to position [87, 0]
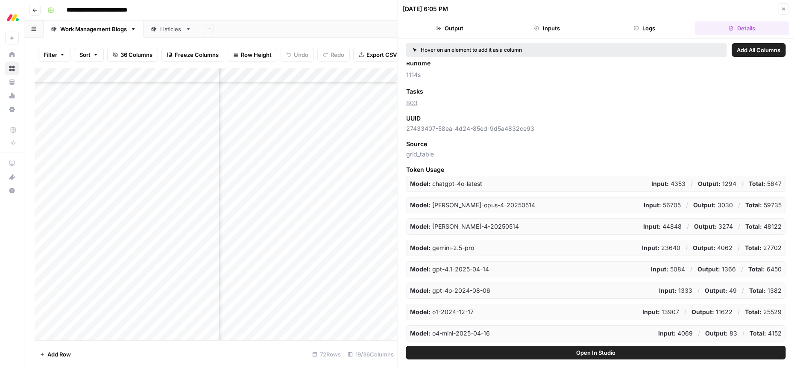
click at [784, 10] on icon "button" at bounding box center [783, 8] width 5 height 5
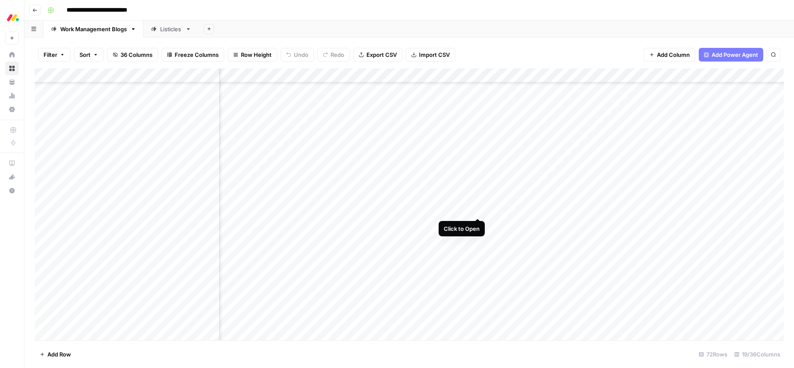
click at [478, 209] on div "Add Column" at bounding box center [410, 204] width 750 height 272
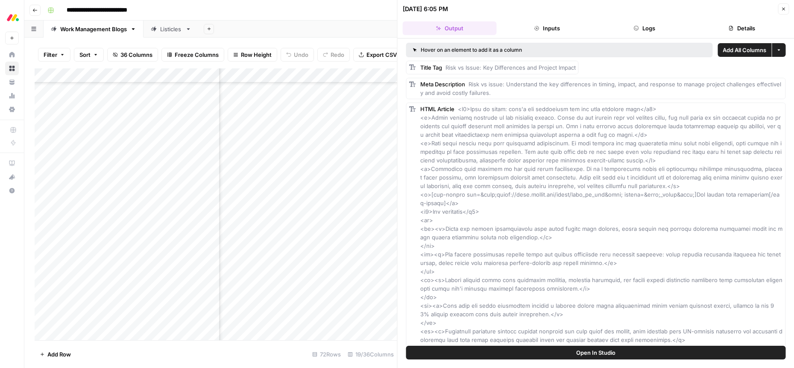
click at [785, 9] on icon "button" at bounding box center [783, 8] width 5 height 5
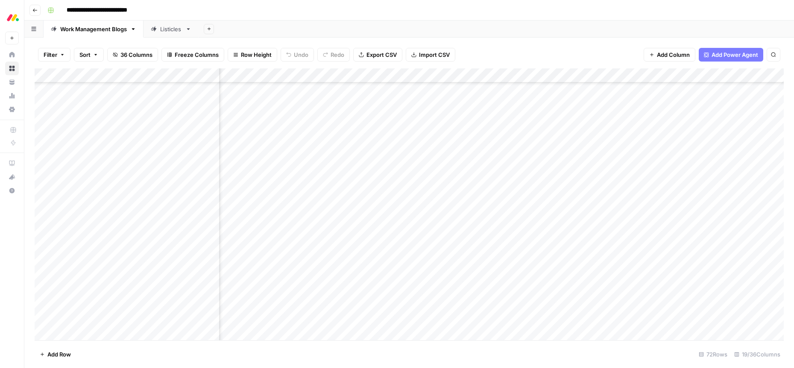
click at [479, 76] on div "Add Column" at bounding box center [410, 204] width 750 height 272
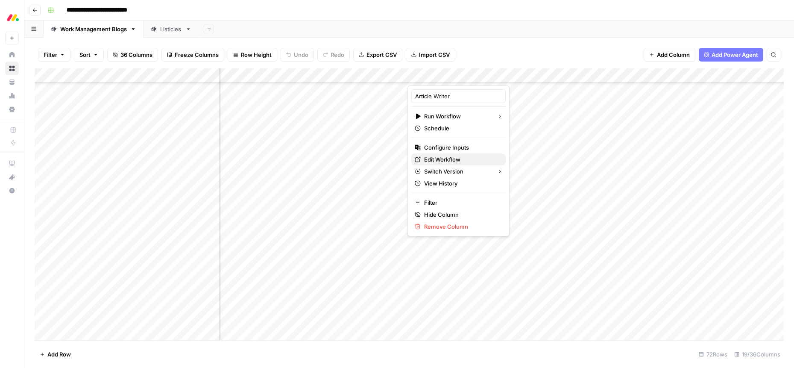
click at [456, 159] on span "Edit Workflow" at bounding box center [461, 159] width 75 height 9
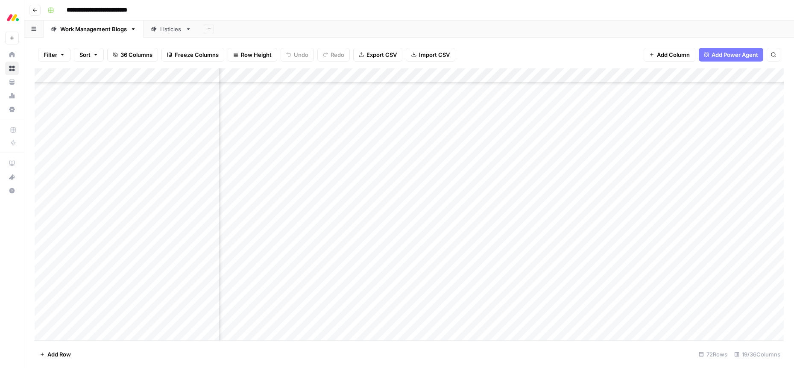
click at [480, 76] on div "Add Column" at bounding box center [410, 204] width 750 height 272
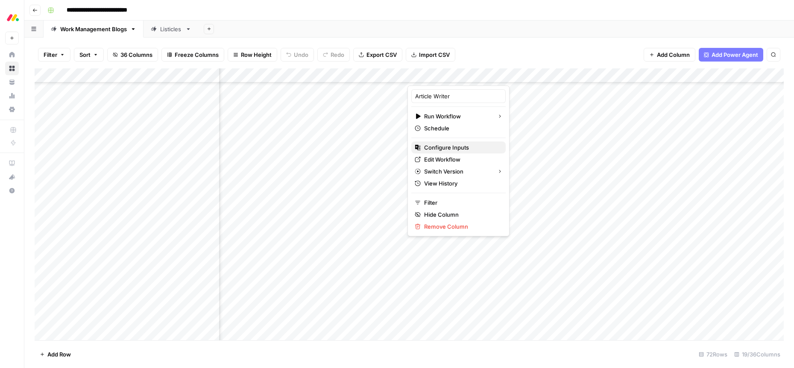
click at [452, 147] on span "Configure Inputs" at bounding box center [461, 147] width 75 height 9
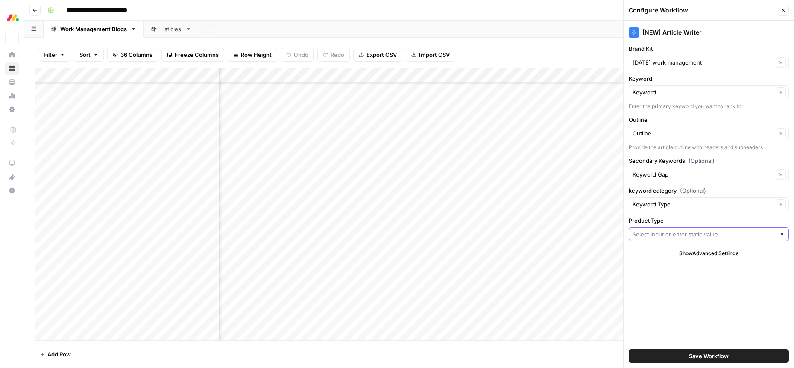
click at [667, 235] on input "Product Type" at bounding box center [704, 234] width 143 height 9
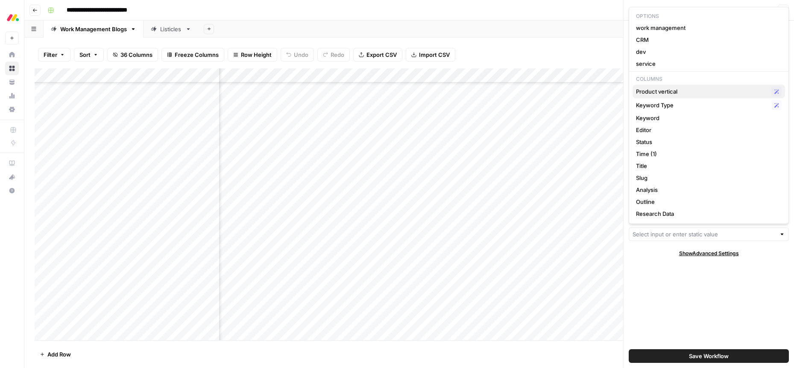
click at [679, 85] on button "Product vertical Possible Match" at bounding box center [709, 92] width 153 height 14
type input "Product vertical"
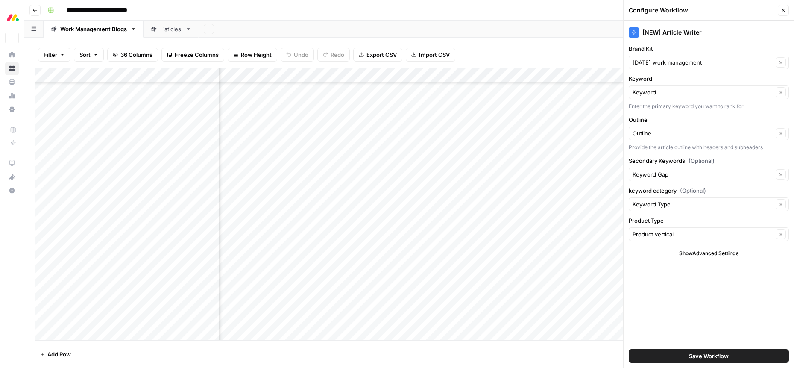
click at [703, 359] on span "Save Workflow" at bounding box center [709, 356] width 40 height 9
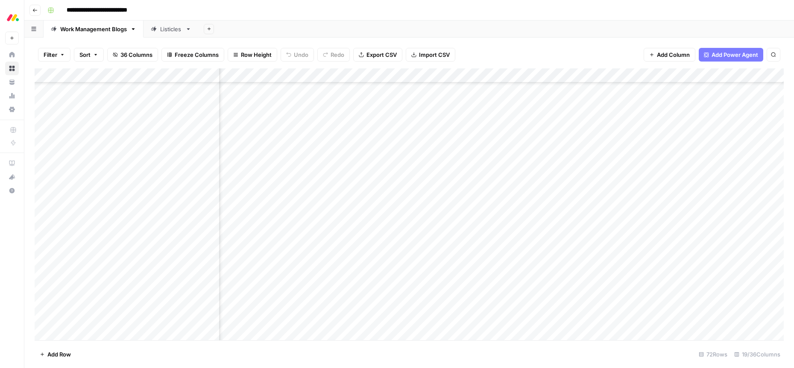
click at [480, 76] on div "Add Column" at bounding box center [410, 204] width 750 height 272
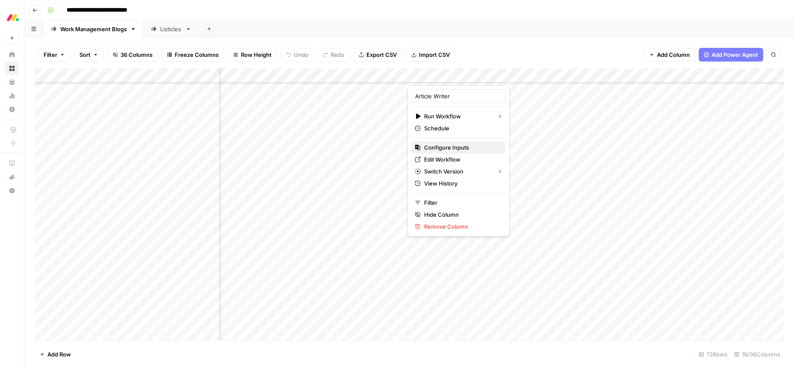
drag, startPoint x: 451, startPoint y: 146, endPoint x: 553, endPoint y: 232, distance: 133.4
click at [451, 146] on span "Configure Inputs" at bounding box center [461, 147] width 75 height 9
